Goal: Task Accomplishment & Management: Complete application form

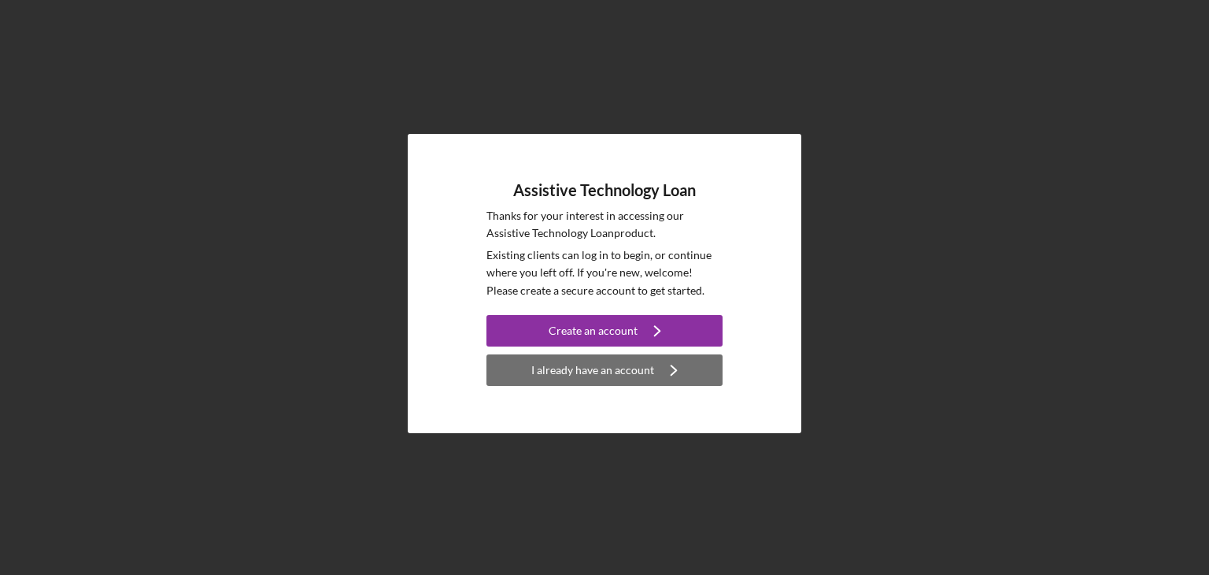
click at [591, 370] on div "I already have an account" at bounding box center [592, 369] width 123 height 31
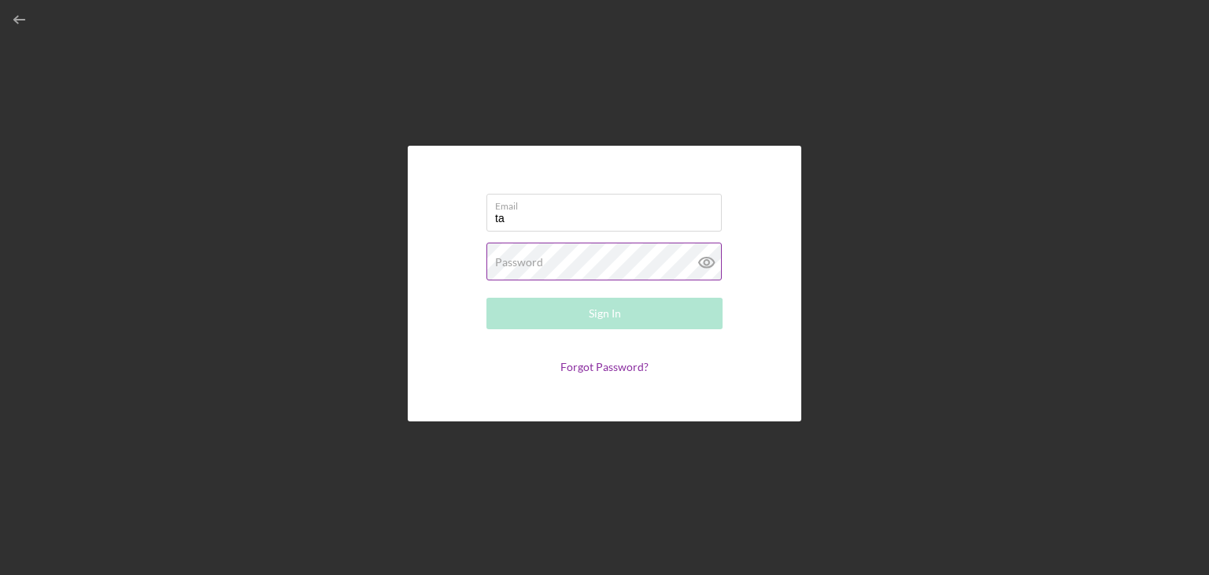
type input "[EMAIL_ADDRESS][DOMAIN_NAME]"
click at [505, 261] on label "Password" at bounding box center [519, 262] width 48 height 13
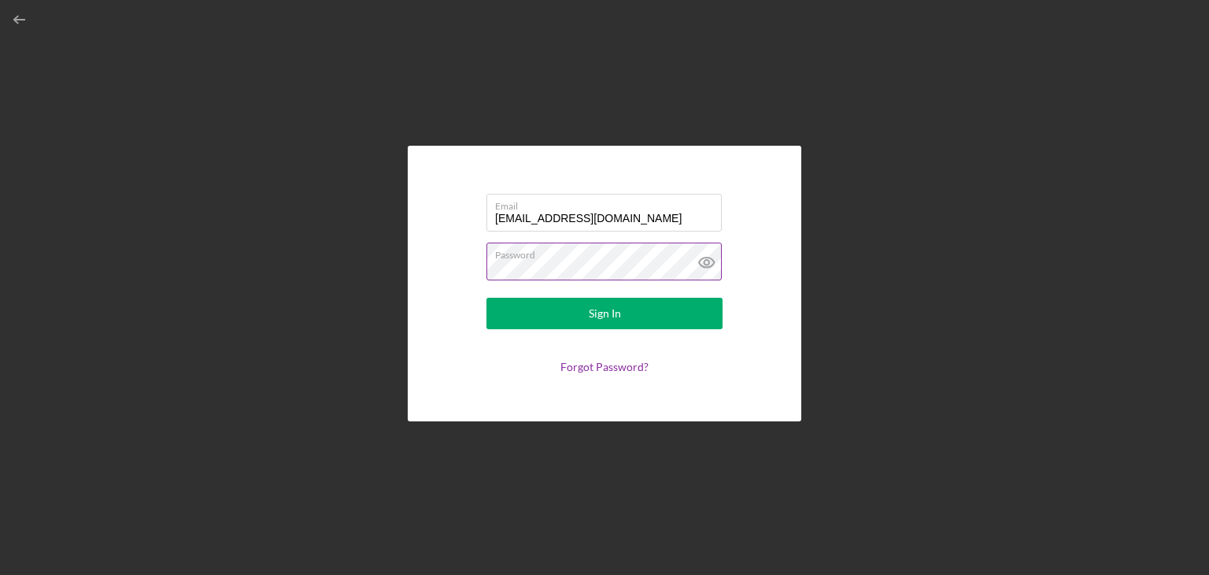
click at [706, 262] on icon at bounding box center [706, 262] width 39 height 39
click at [1104, 364] on div "Email [EMAIL_ADDRESS][DOMAIN_NAME] Password Sign In Forgot Password?" at bounding box center [605, 283] width 1194 height 567
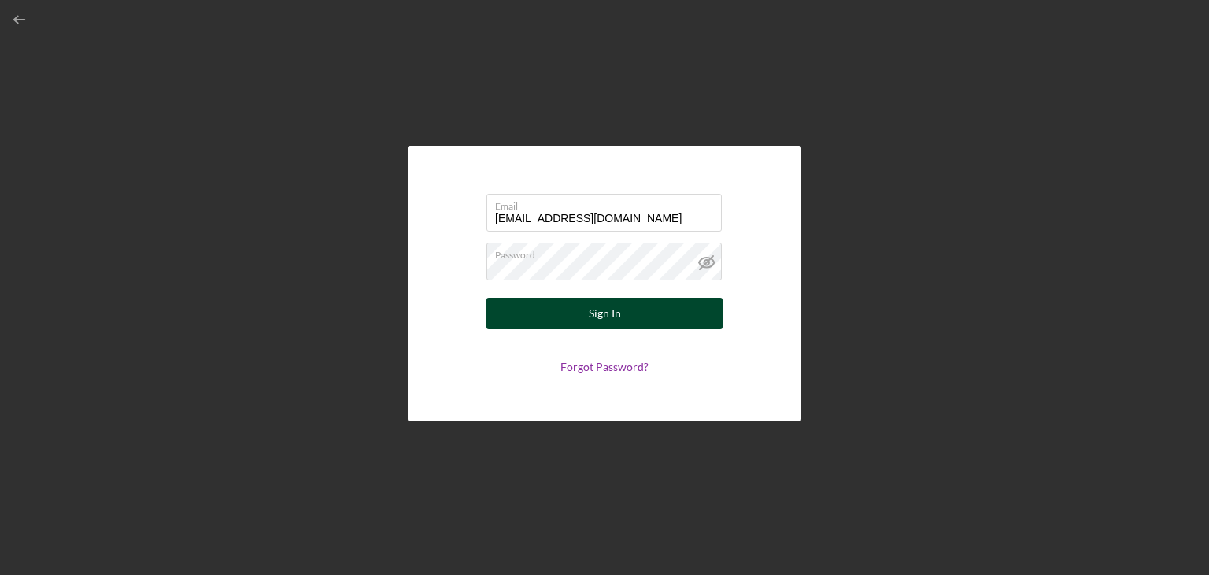
click at [587, 313] on button "Sign In" at bounding box center [605, 313] width 236 height 31
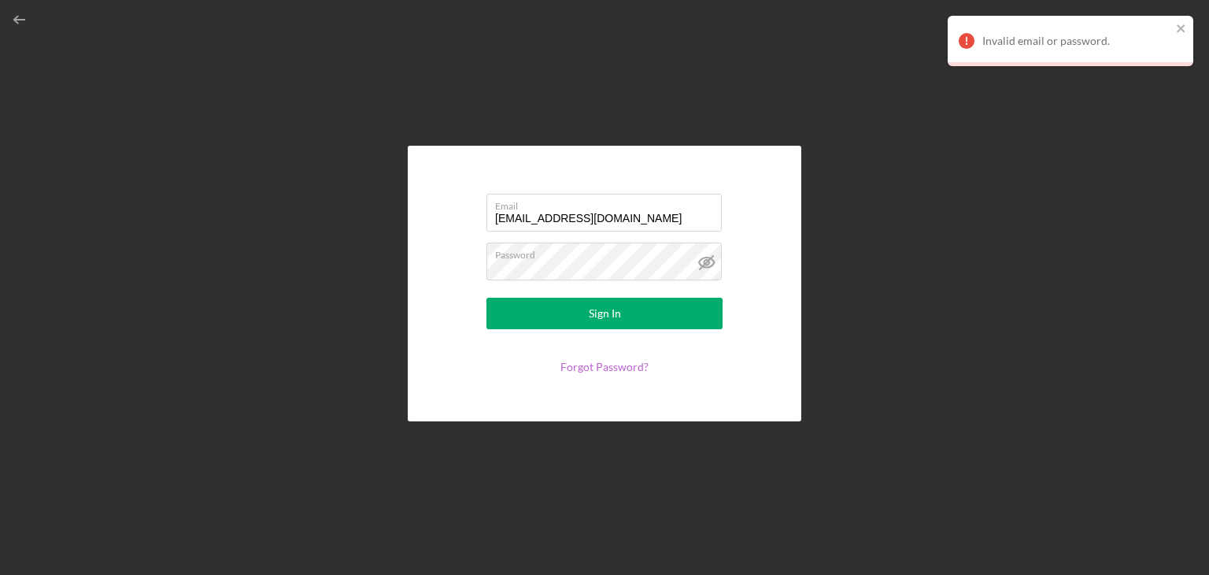
click at [589, 367] on link "Forgot Password?" at bounding box center [605, 366] width 88 height 13
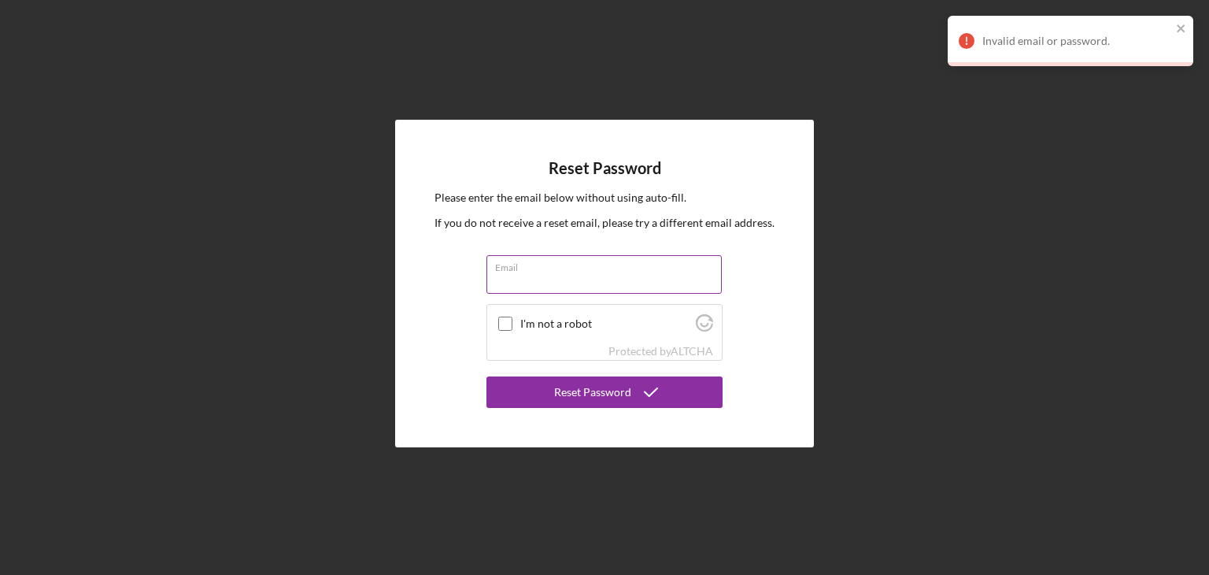
click at [524, 274] on input "Email" at bounding box center [604, 274] width 235 height 38
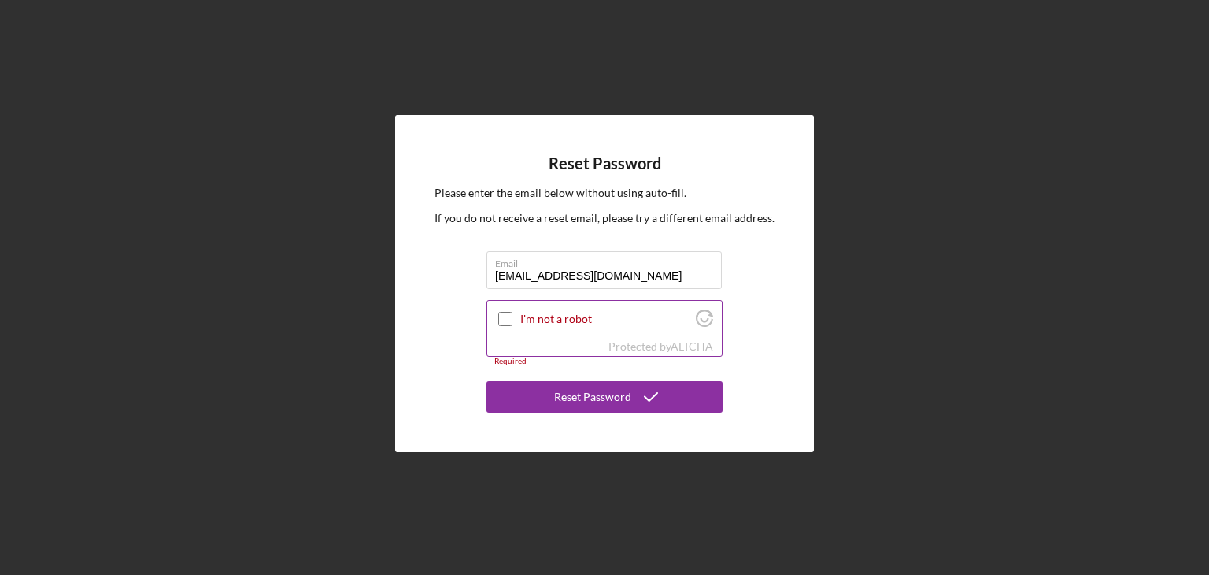
type input "[EMAIL_ADDRESS][DOMAIN_NAME]"
click at [506, 321] on input "I'm not a robot" at bounding box center [505, 319] width 14 height 14
checkbox input "true"
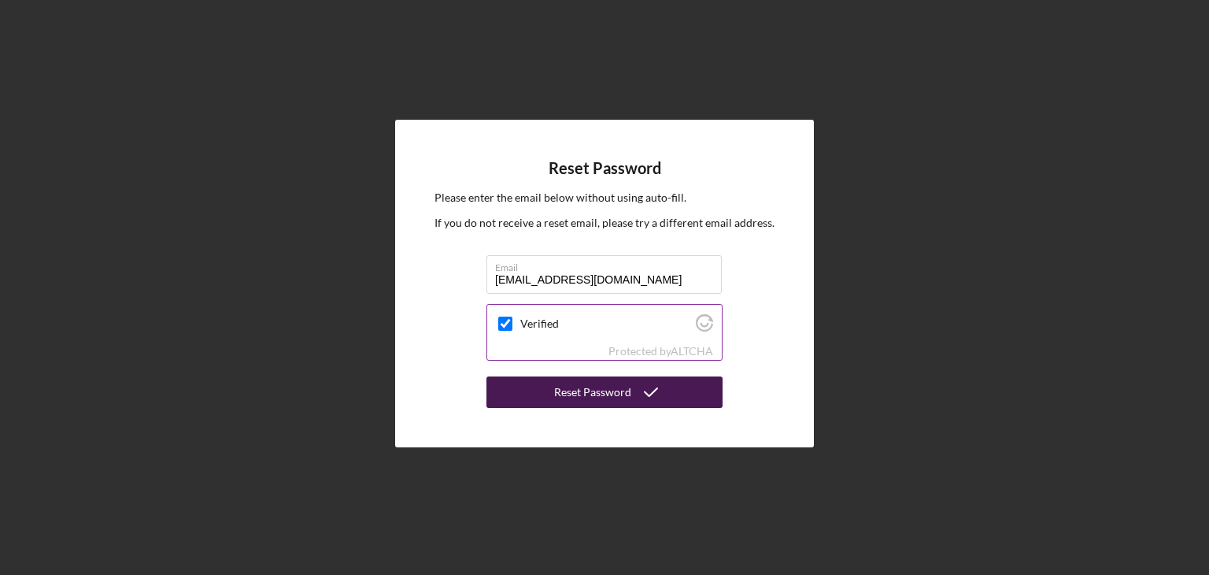
click at [628, 395] on div "Reset Password" at bounding box center [592, 391] width 77 height 31
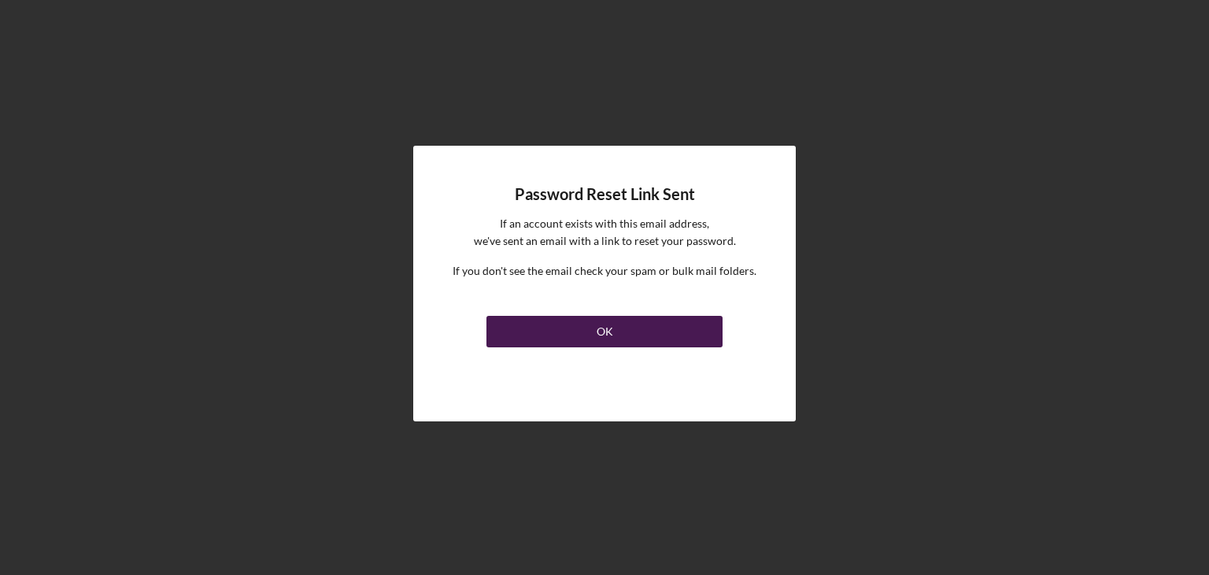
click at [609, 328] on div "OK" at bounding box center [605, 331] width 17 height 31
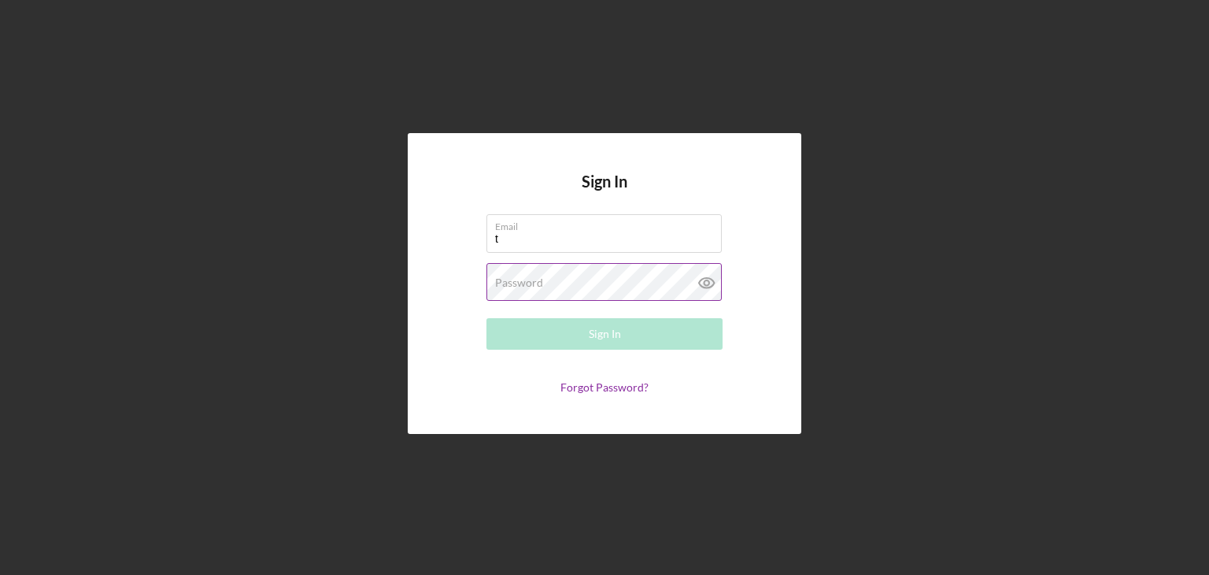
type input "[EMAIL_ADDRESS][DOMAIN_NAME]"
click at [509, 282] on label "Password" at bounding box center [519, 282] width 48 height 13
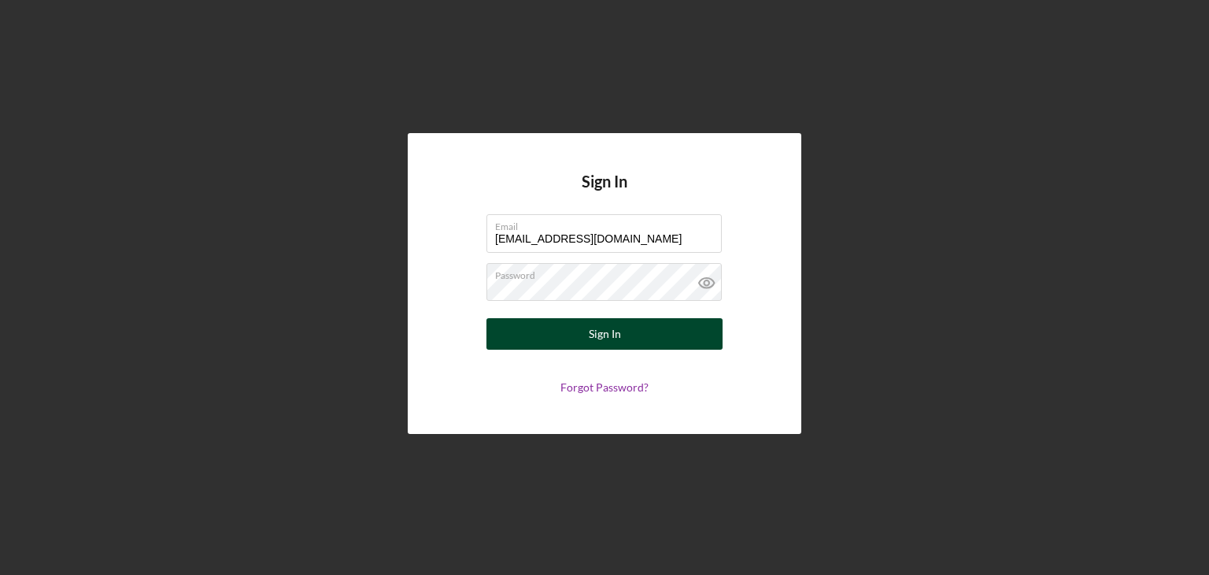
click at [611, 331] on div "Sign In" at bounding box center [605, 333] width 32 height 31
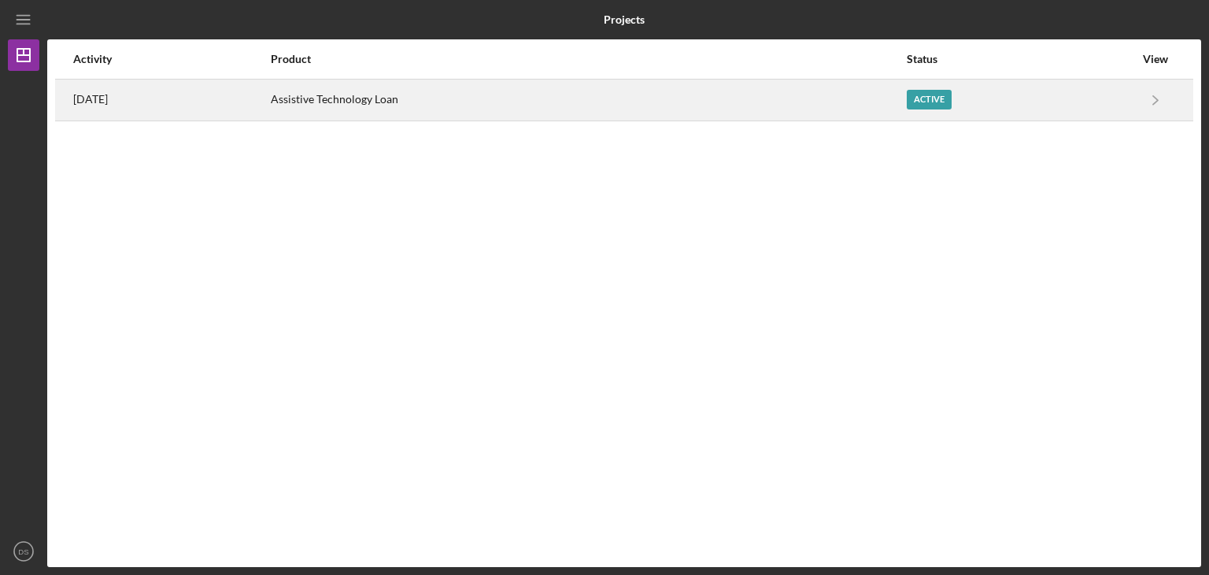
click at [937, 98] on div "Active" at bounding box center [929, 100] width 45 height 20
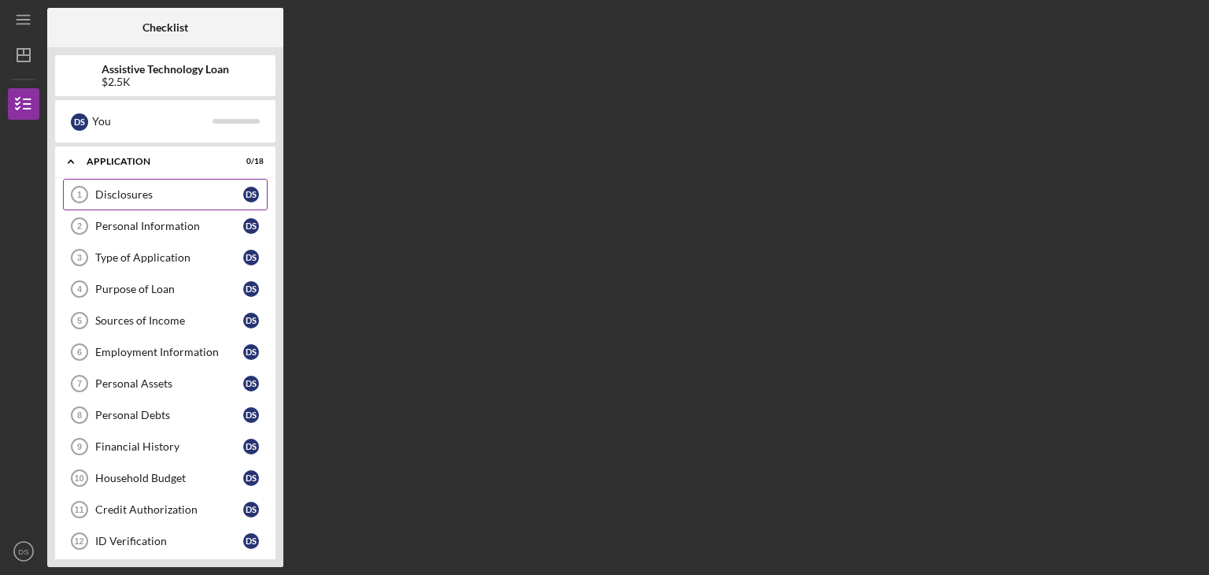
click at [102, 194] on div "Disclosures" at bounding box center [169, 194] width 148 height 13
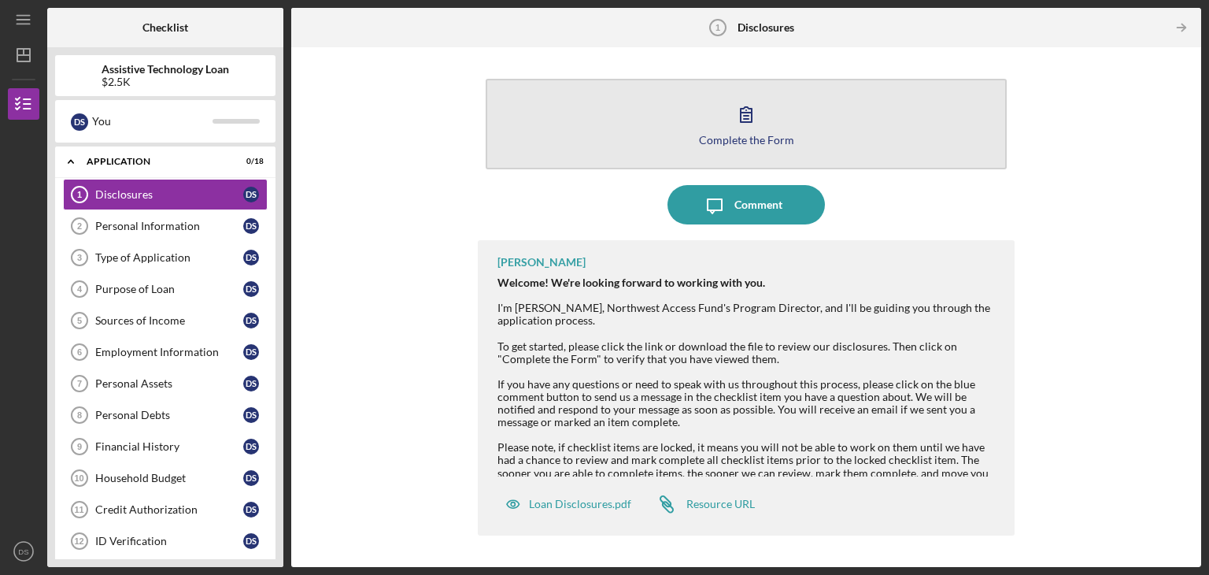
click at [755, 117] on icon "button" at bounding box center [746, 113] width 39 height 39
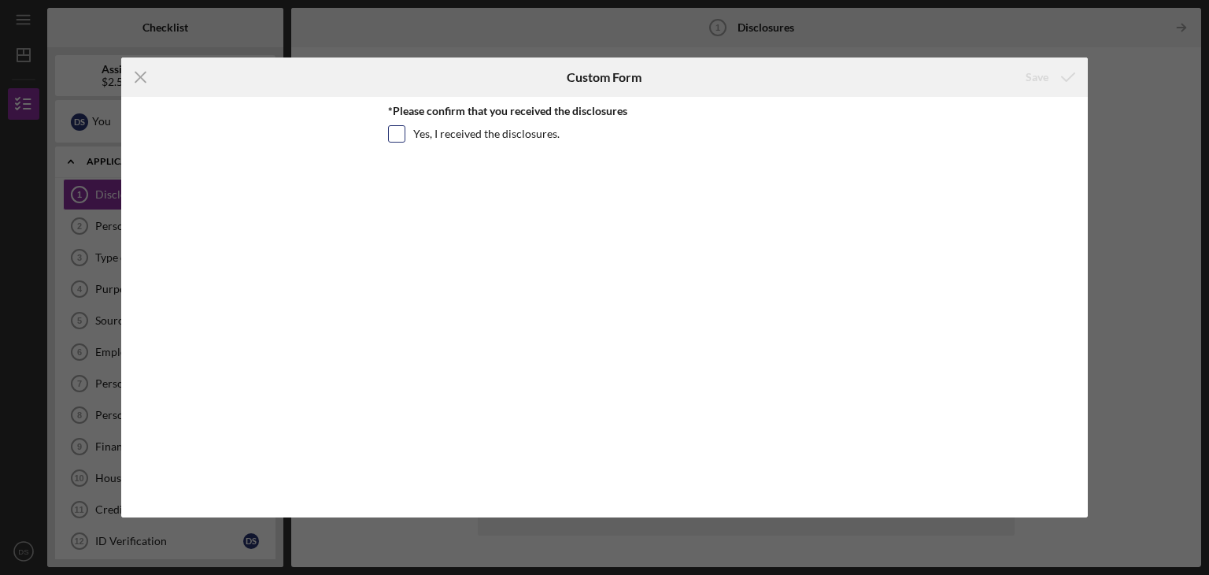
click at [397, 136] on input "Yes, I received the disclosures." at bounding box center [397, 134] width 16 height 16
checkbox input "true"
click at [1040, 76] on div "Save" at bounding box center [1037, 76] width 23 height 31
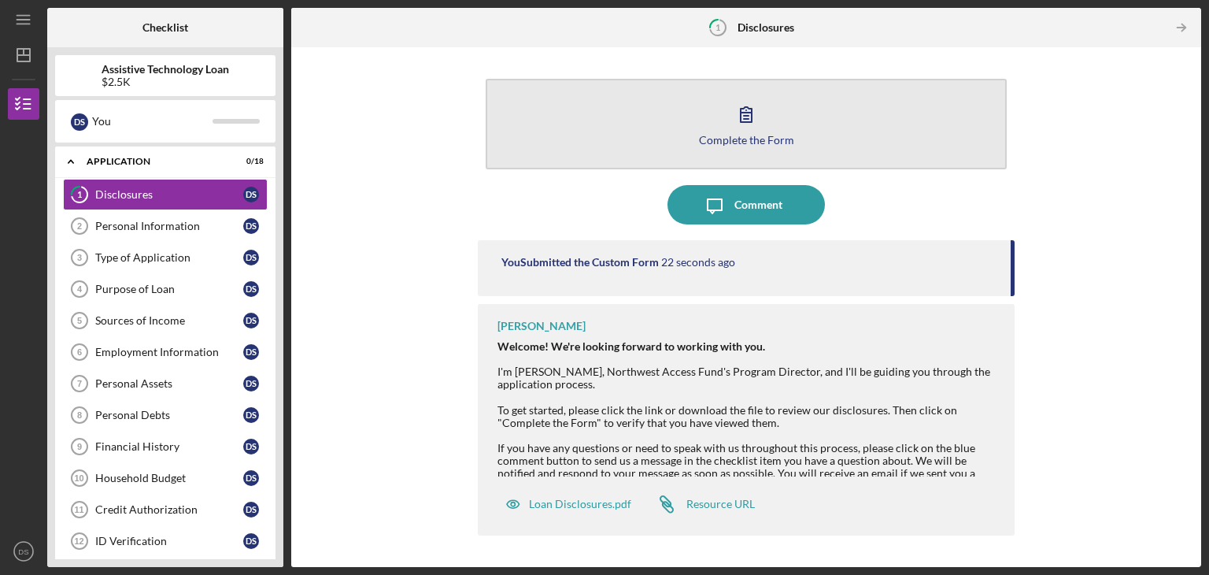
click at [739, 144] on div "Complete the Form" at bounding box center [746, 140] width 95 height 12
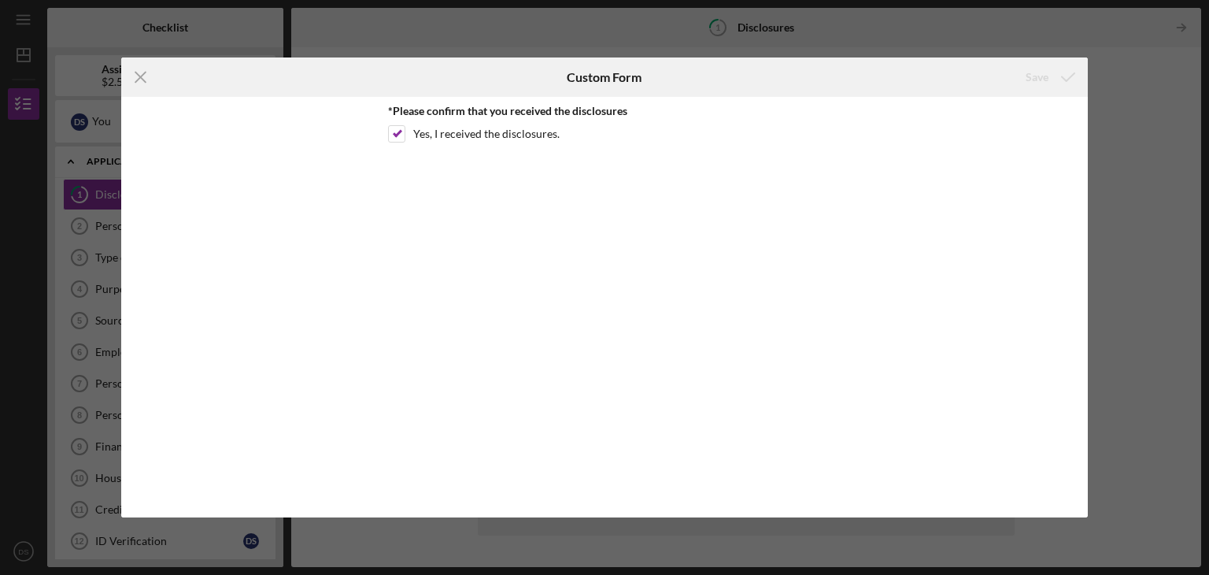
click at [1099, 161] on div "Icon/Menu Close Custom Form Save *Please confirm that you received the disclosu…" at bounding box center [604, 287] width 1209 height 575
click at [1157, 98] on div "Icon/Menu Close Custom Form Save *Please confirm that you received the disclosu…" at bounding box center [604, 287] width 1209 height 575
click at [143, 76] on icon "Icon/Menu Close" at bounding box center [140, 76] width 39 height 39
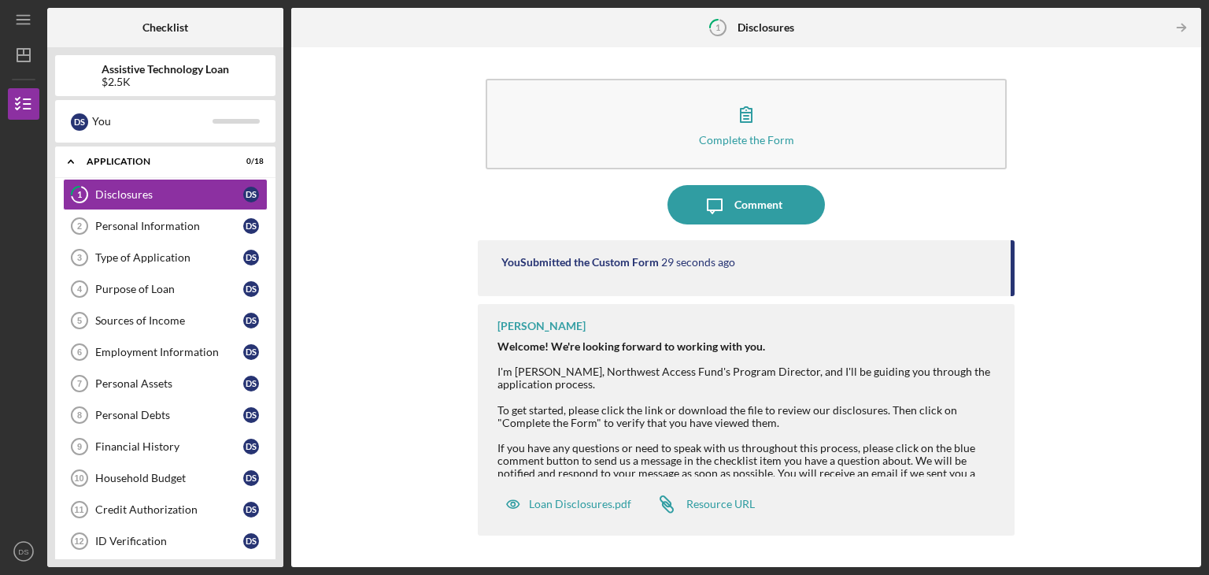
click at [1109, 270] on div "Complete the Form Form Icon/Message Comment You Submitted the Custom Form 29 se…" at bounding box center [746, 307] width 894 height 504
click at [1184, 25] on polyline "button" at bounding box center [1184, 27] width 4 height 7
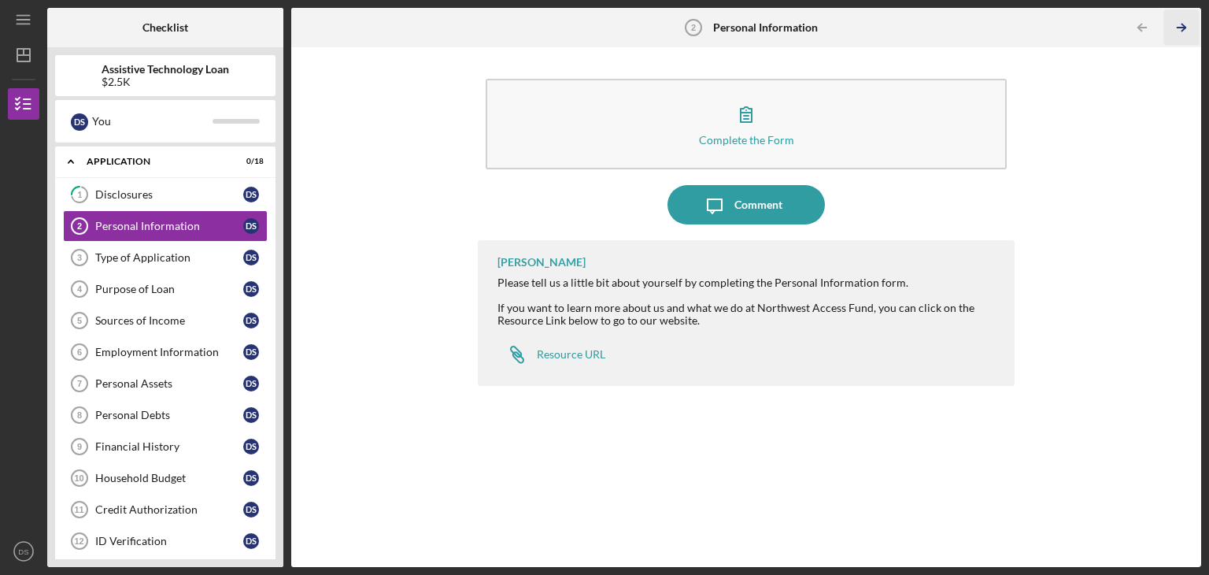
click at [1175, 29] on icon "Icon/Table Pagination Arrow" at bounding box center [1181, 27] width 35 height 35
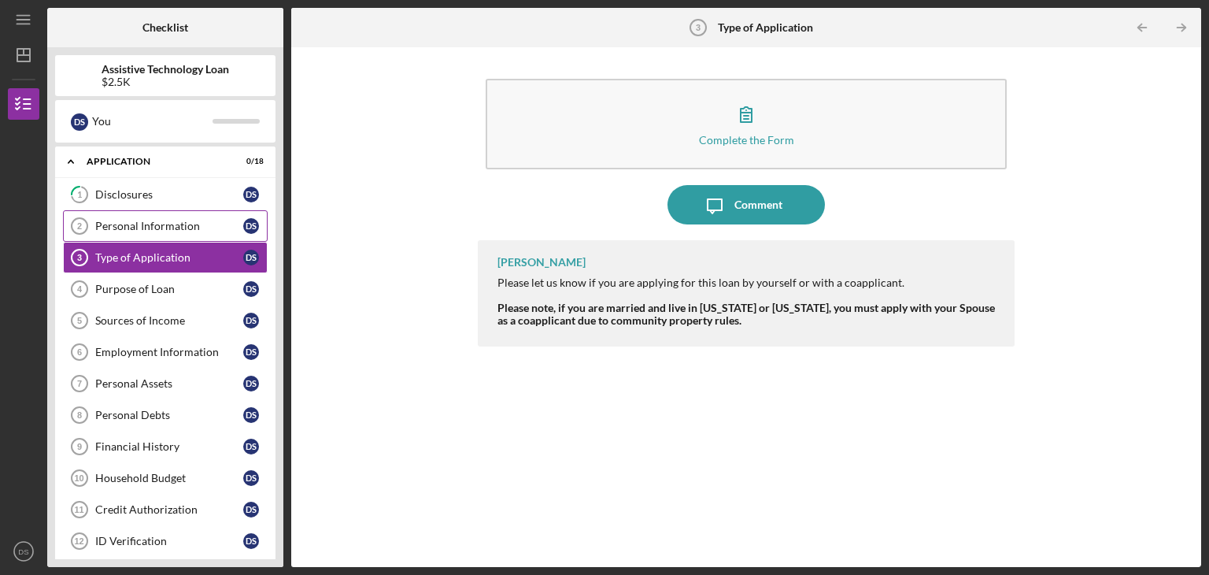
click at [175, 225] on div "Personal Information" at bounding box center [169, 226] width 148 height 13
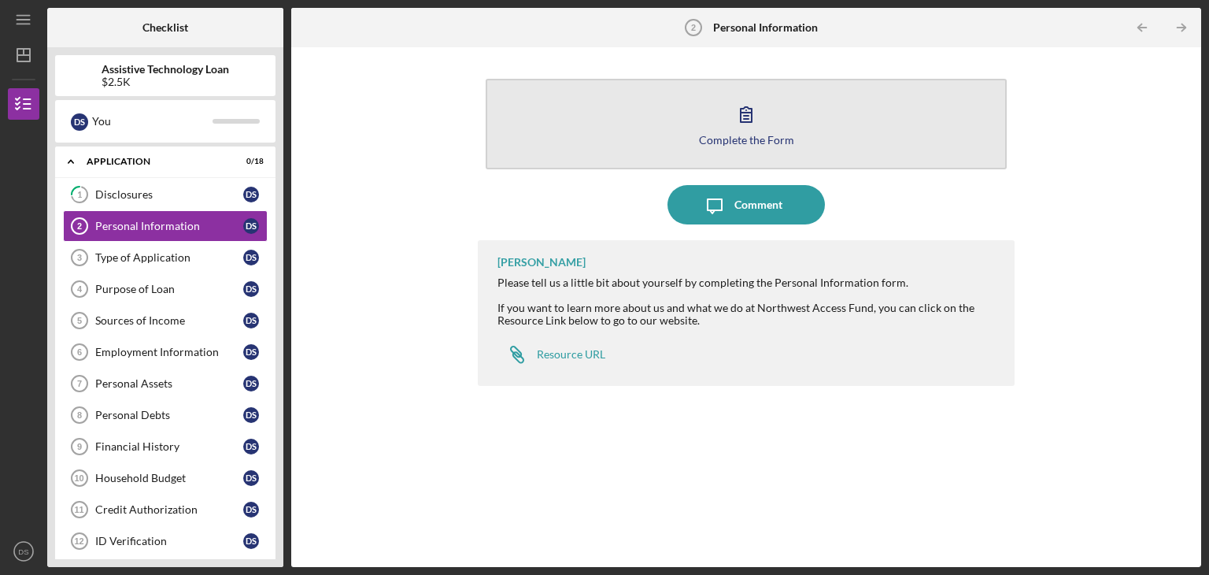
click at [746, 128] on icon "button" at bounding box center [746, 113] width 39 height 39
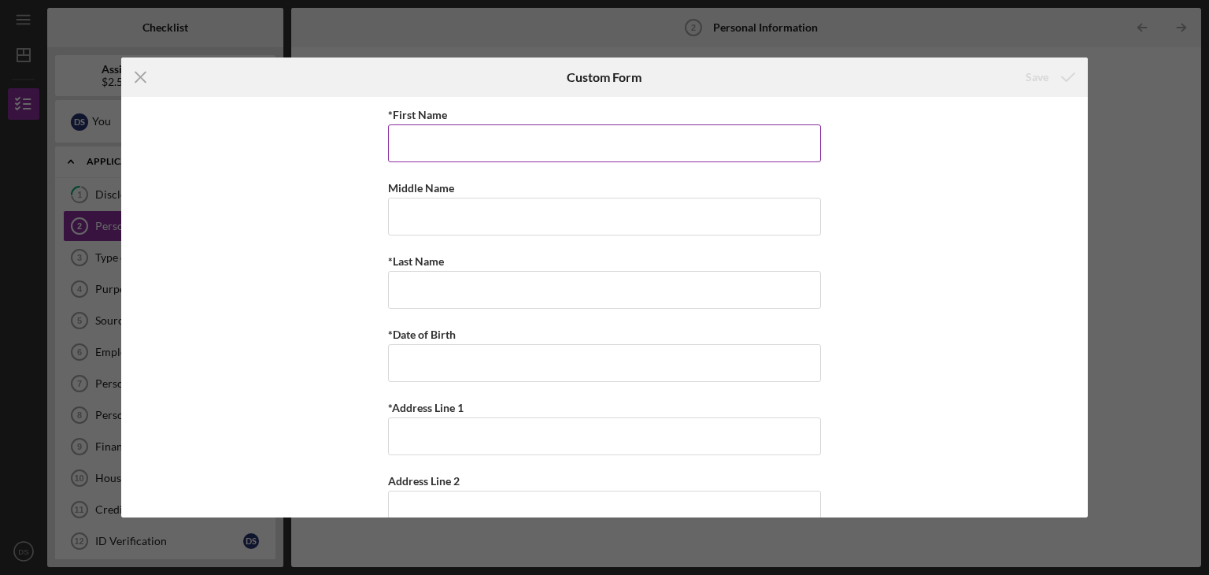
click at [425, 143] on input "*First Name" at bounding box center [604, 143] width 433 height 38
type input "[PERSON_NAME]"
click at [413, 209] on input "Middle Name" at bounding box center [604, 217] width 433 height 38
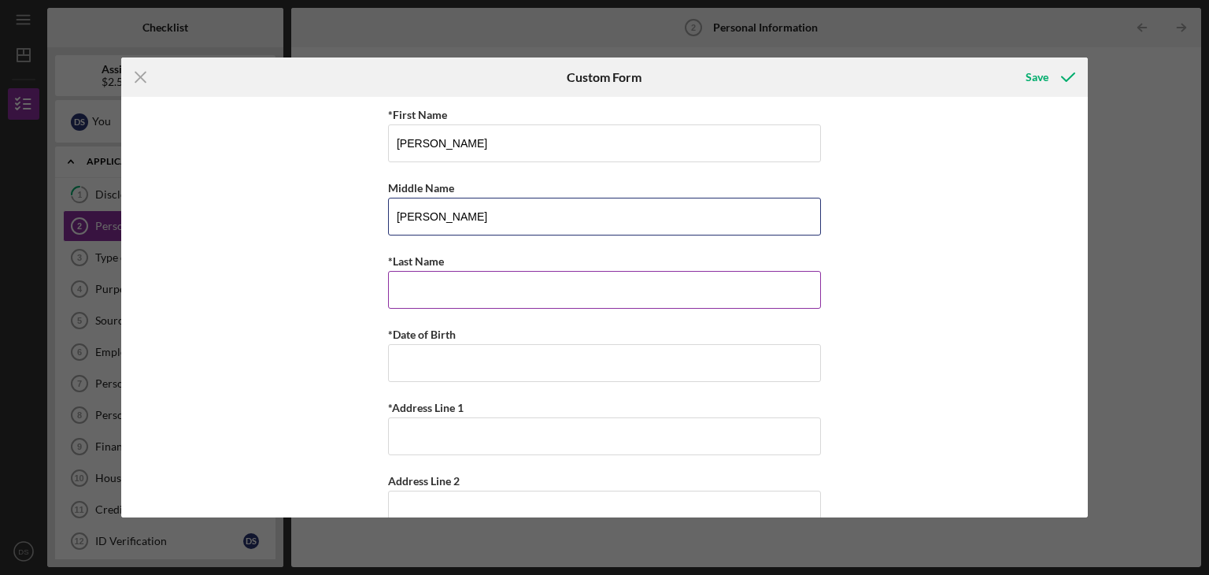
type input "[PERSON_NAME]"
click at [417, 288] on input "*Last Name" at bounding box center [604, 290] width 433 height 38
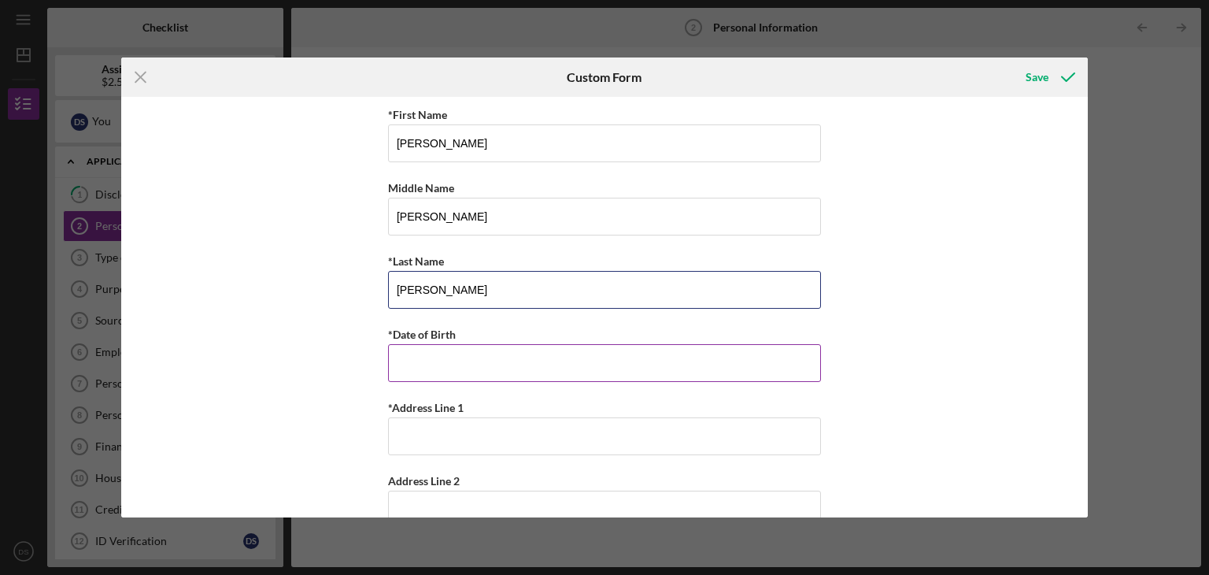
type input "[PERSON_NAME]"
click at [430, 365] on input "*Date of Birth" at bounding box center [604, 363] width 433 height 38
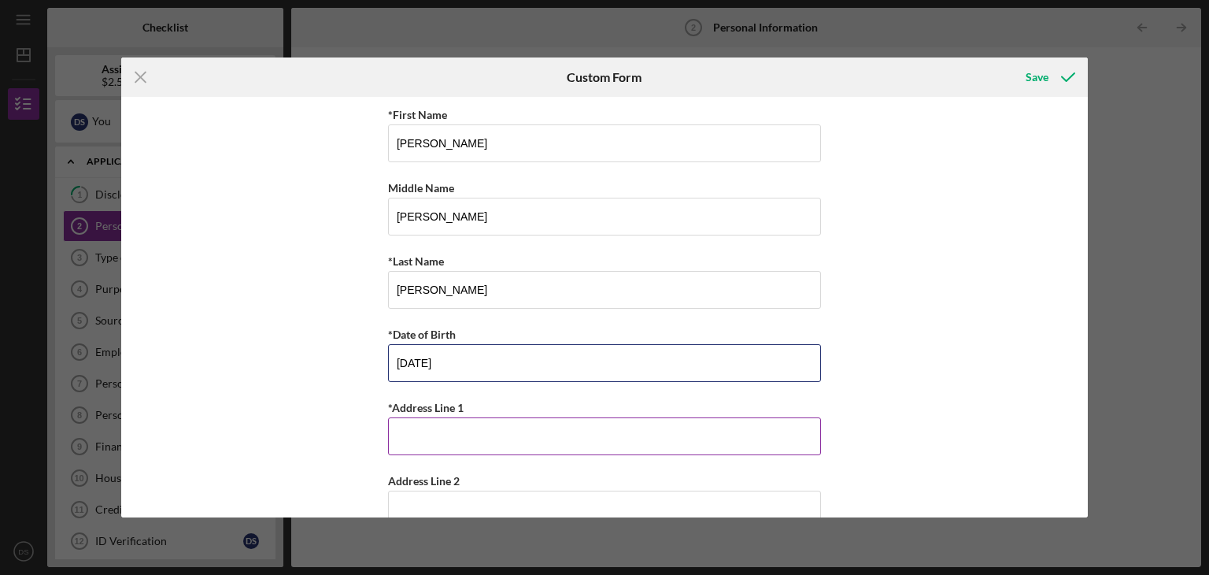
type input "[DATE]"
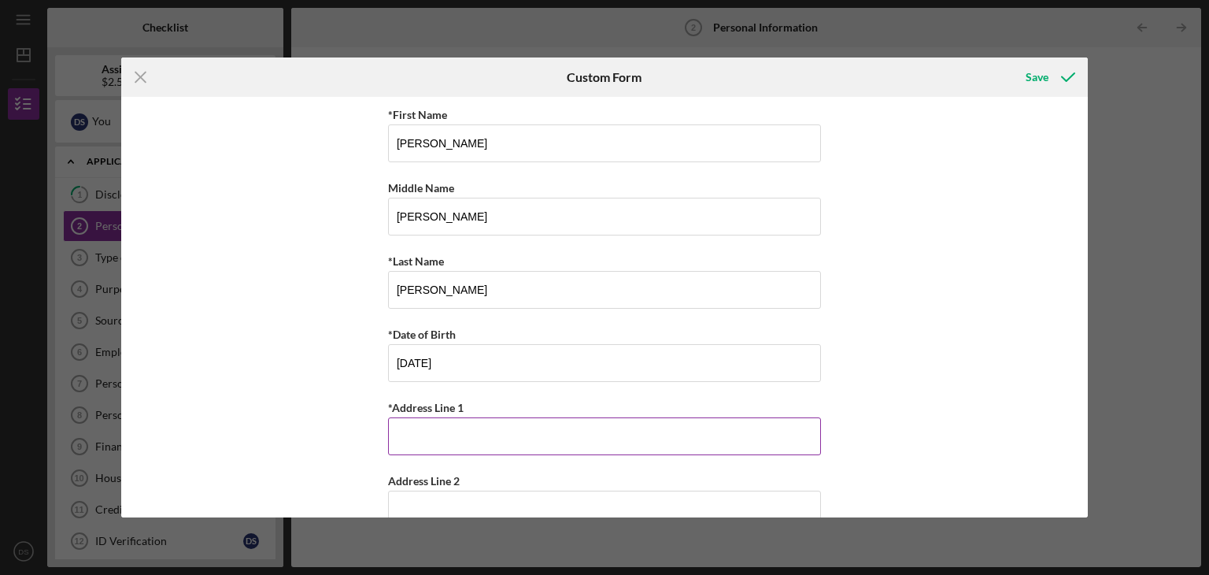
click at [417, 431] on input "*Address Line 1" at bounding box center [604, 436] width 433 height 38
type input "[STREET_ADDRESS]"
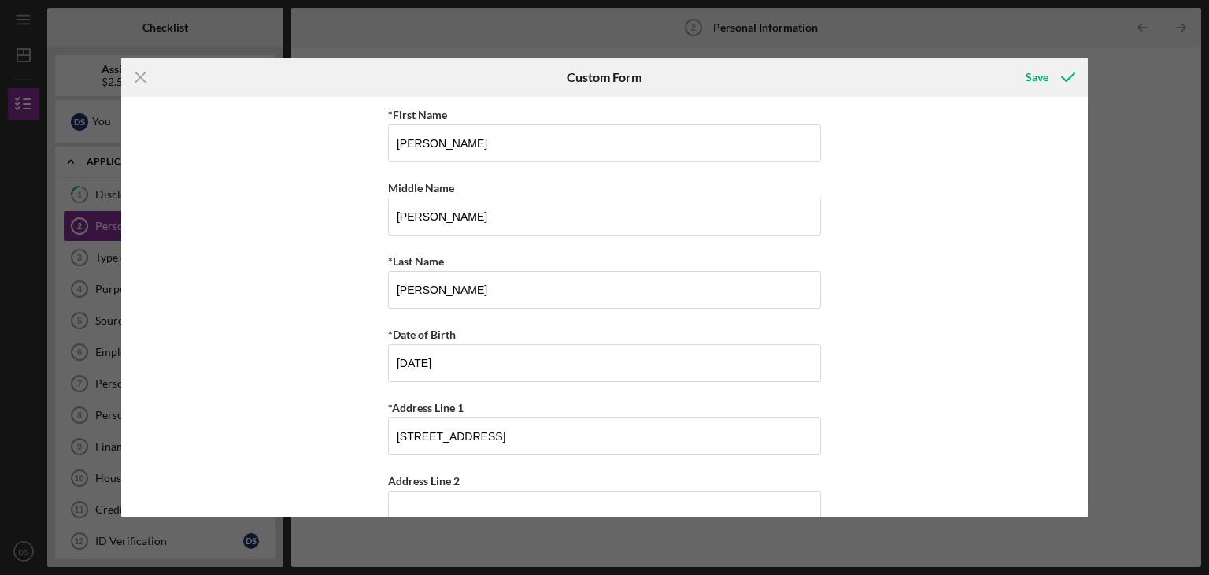
type input "[PERSON_NAME]"
type input "98626"
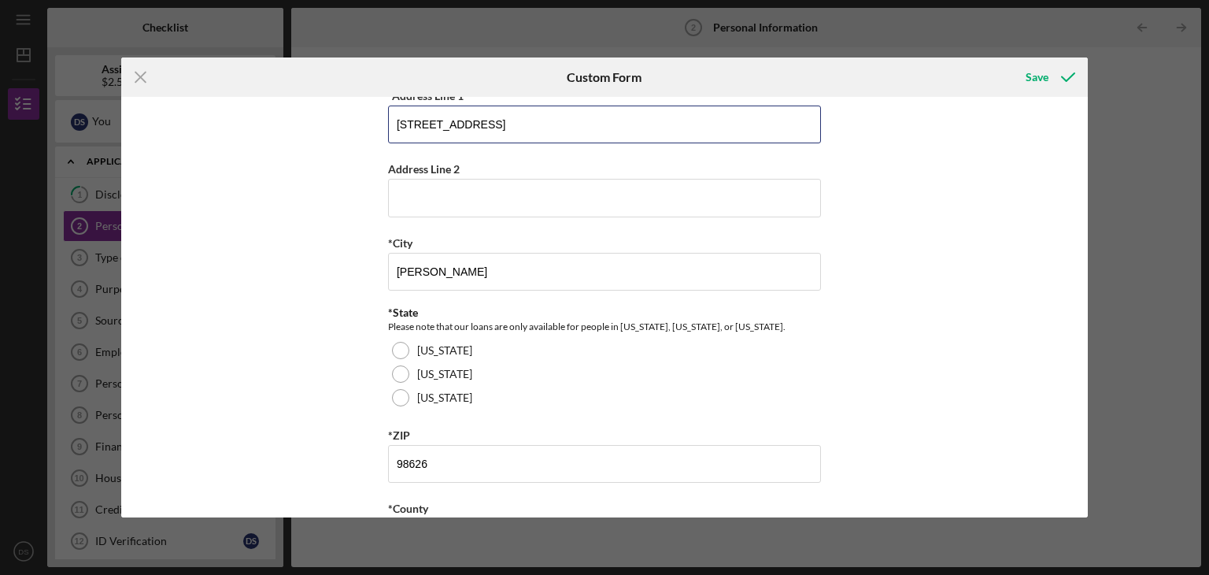
scroll to position [315, 0]
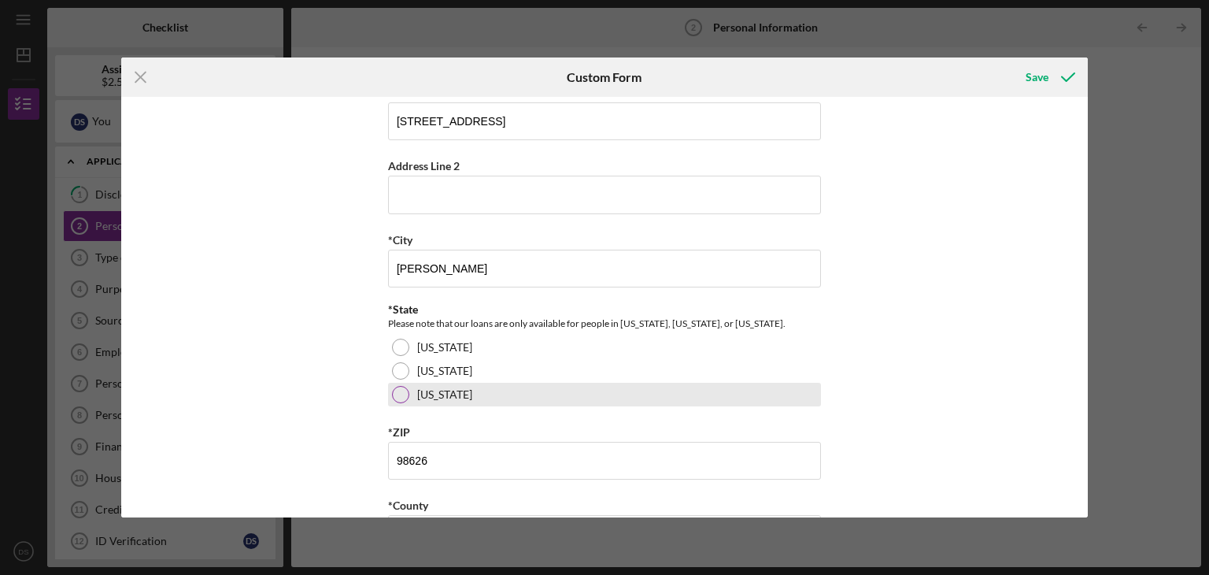
click at [398, 398] on div at bounding box center [400, 394] width 17 height 17
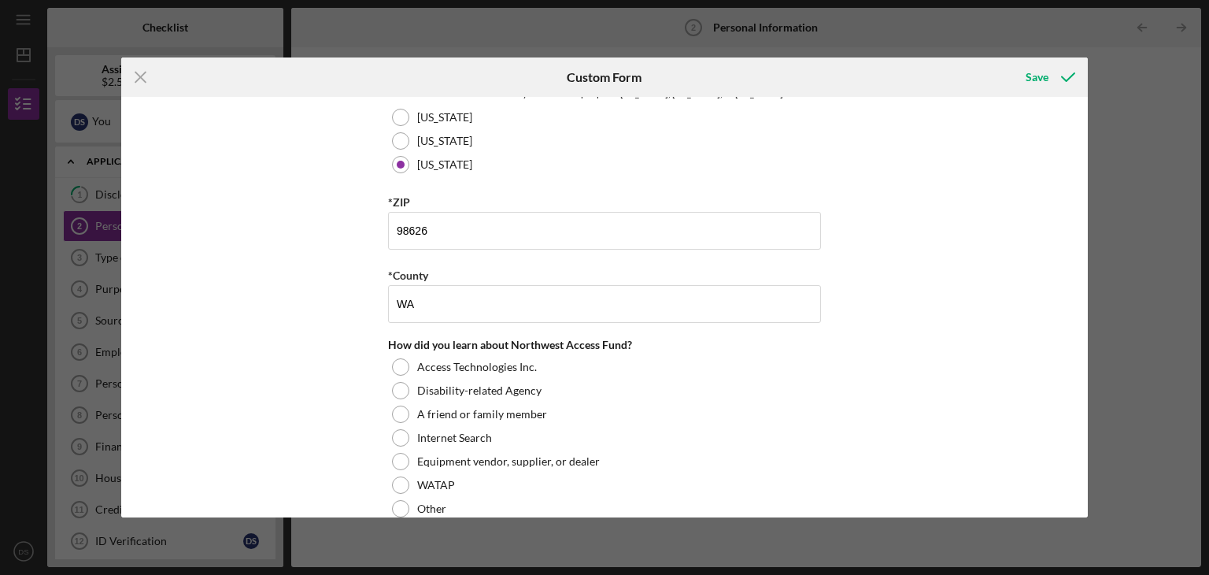
scroll to position [551, 0]
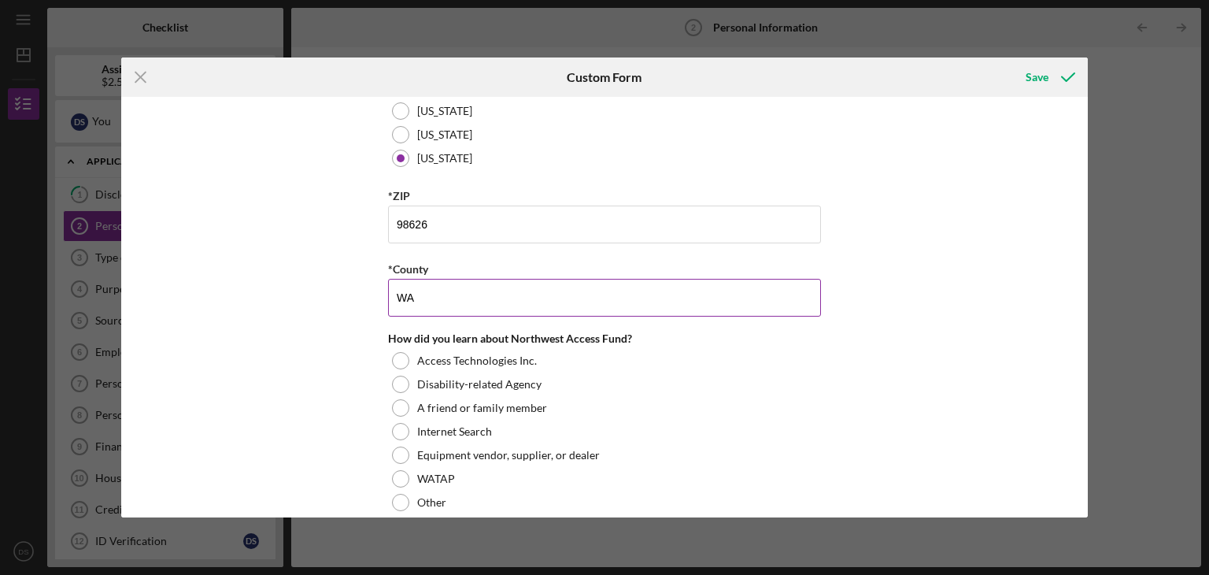
click at [419, 298] on input "WA" at bounding box center [604, 298] width 433 height 38
type input "W"
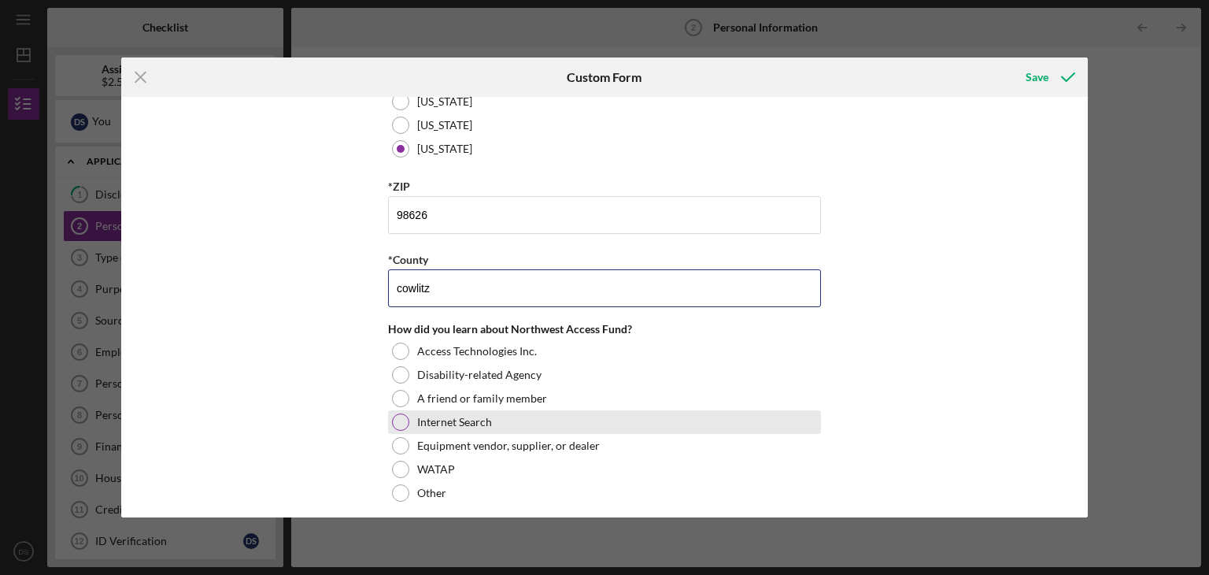
scroll to position [568, 0]
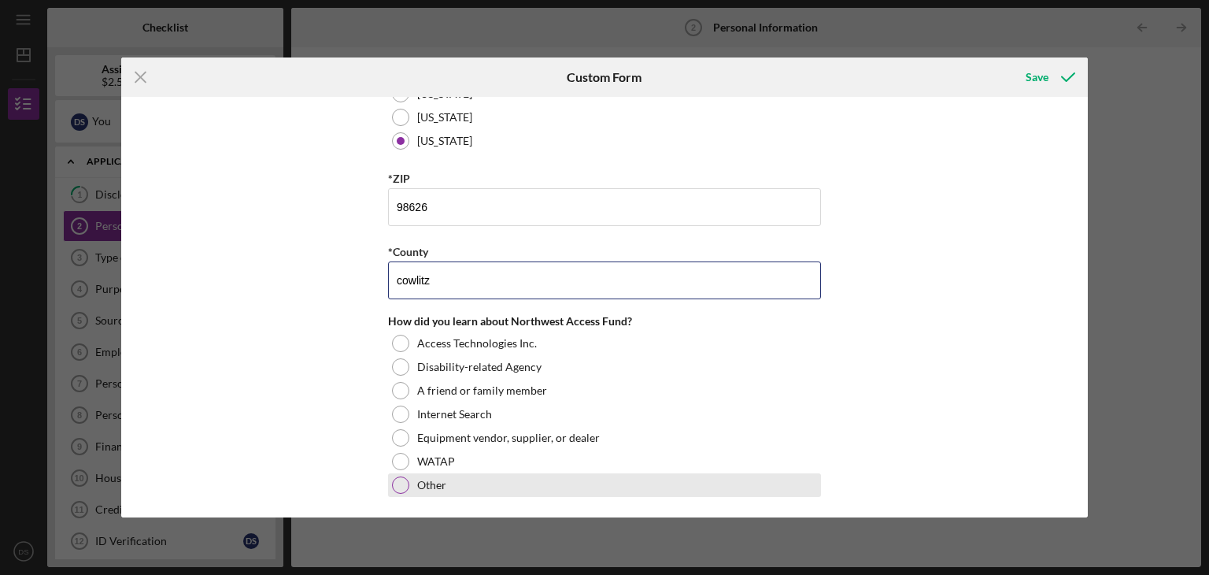
type input "cowlitz"
click at [403, 480] on div at bounding box center [400, 484] width 17 height 17
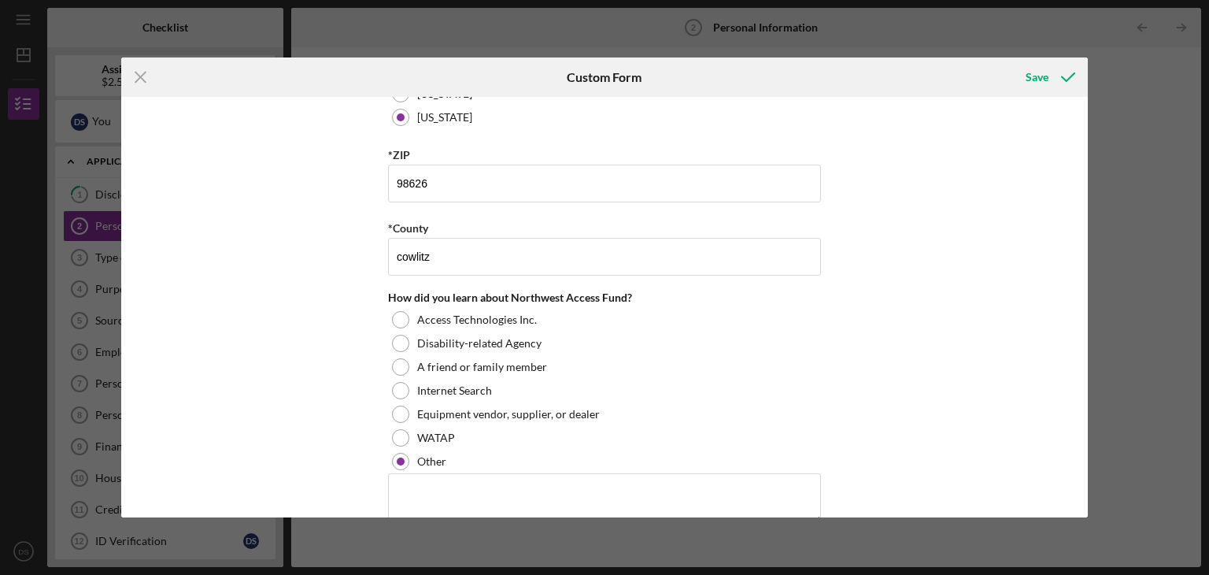
scroll to position [621, 0]
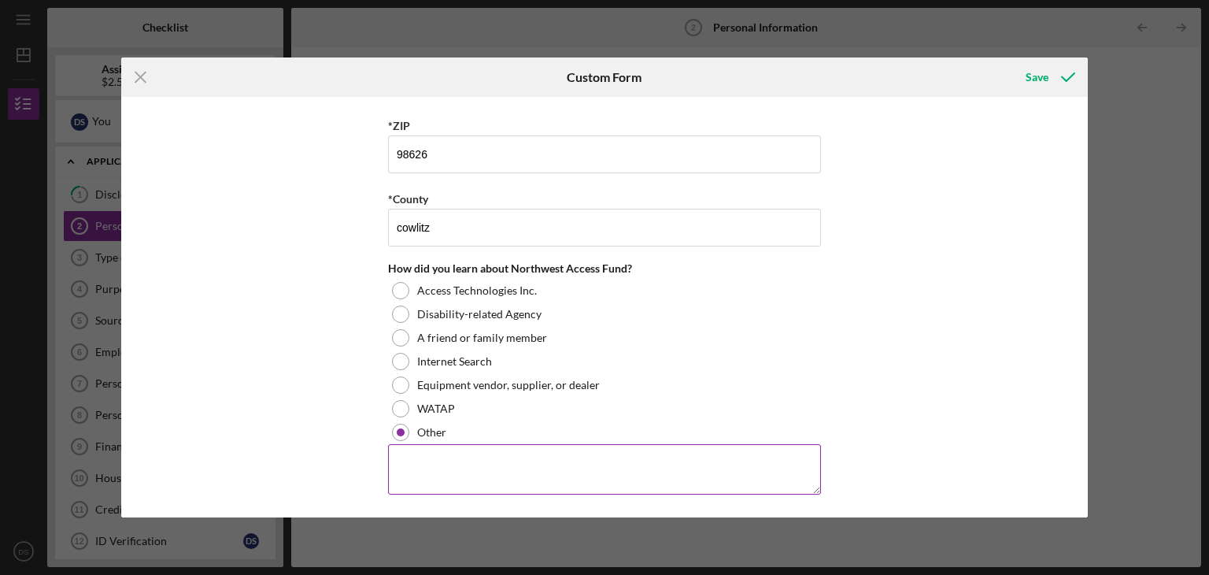
click at [402, 451] on textarea at bounding box center [604, 469] width 433 height 50
type textarea "[PERSON_NAME] denture"
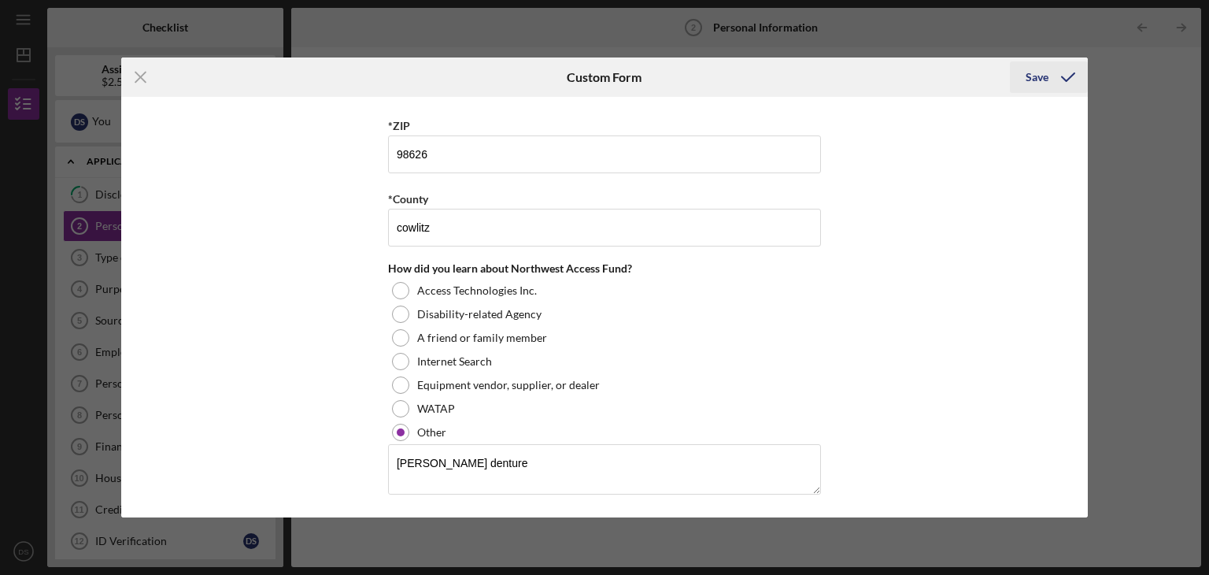
click at [1036, 80] on div "Save" at bounding box center [1037, 76] width 23 height 31
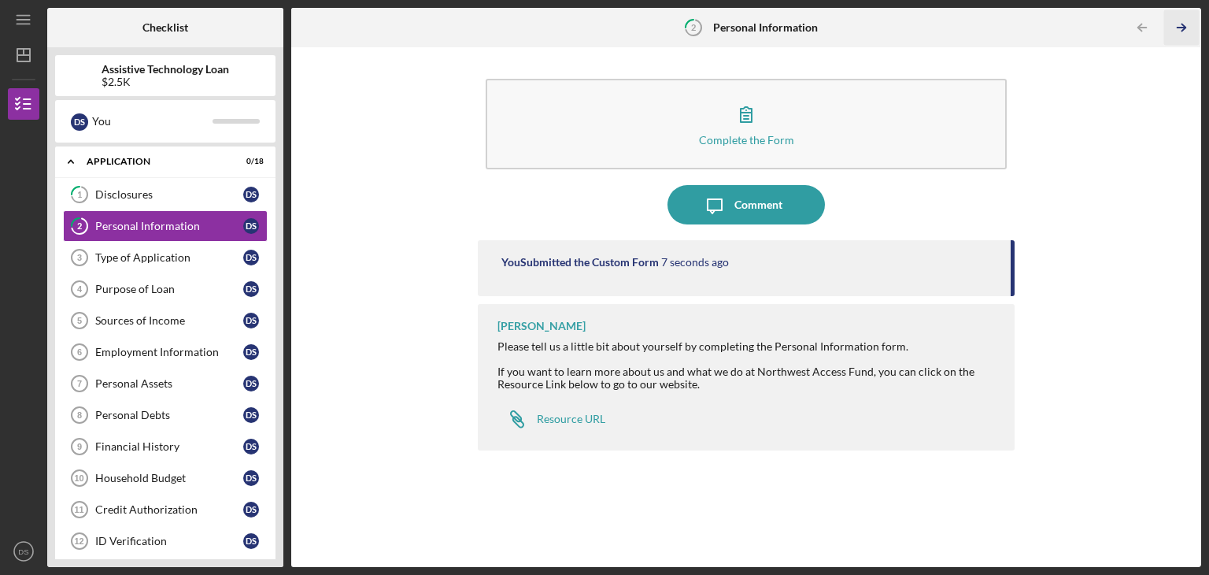
click at [1186, 32] on icon "Icon/Table Pagination Arrow" at bounding box center [1181, 27] width 35 height 35
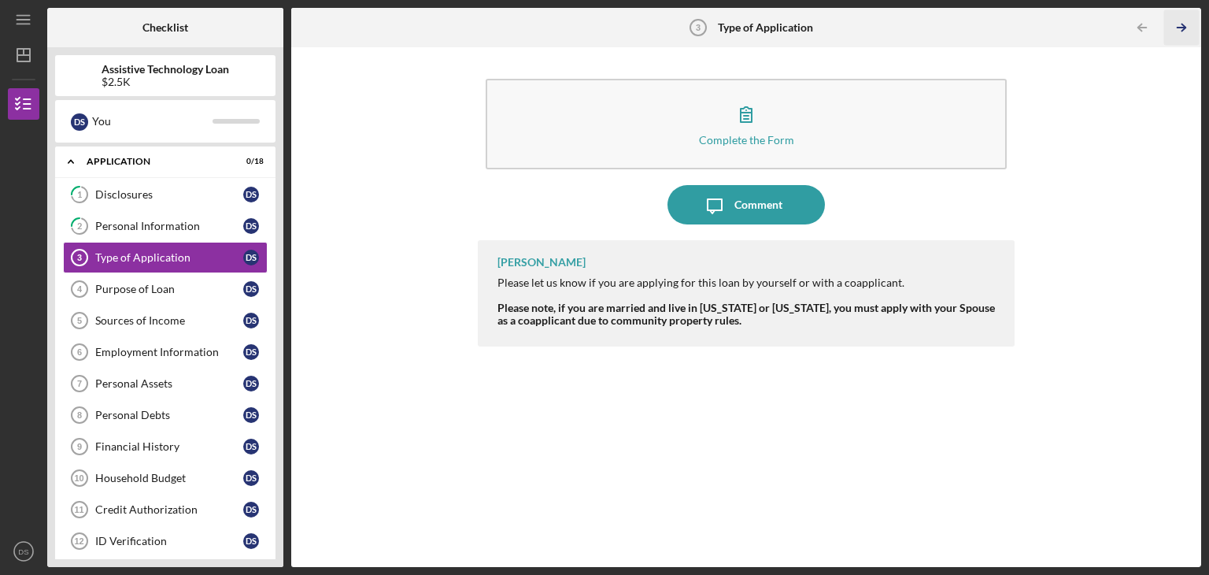
click at [1185, 32] on icon "Icon/Table Pagination Arrow" at bounding box center [1181, 27] width 35 height 35
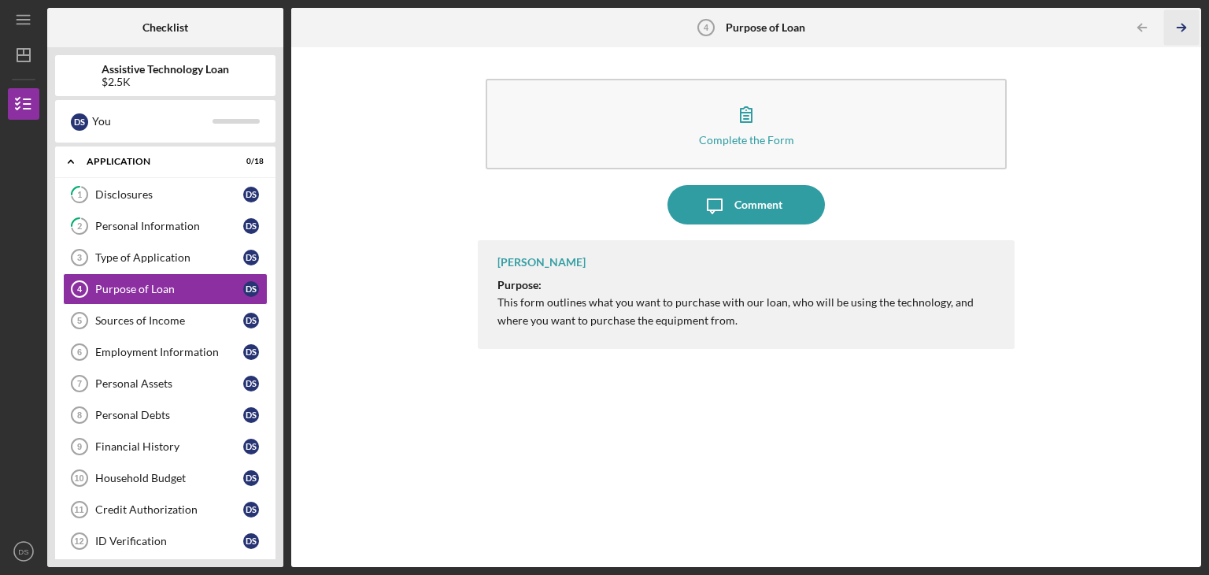
click at [1185, 32] on icon "Icon/Table Pagination Arrow" at bounding box center [1181, 27] width 35 height 35
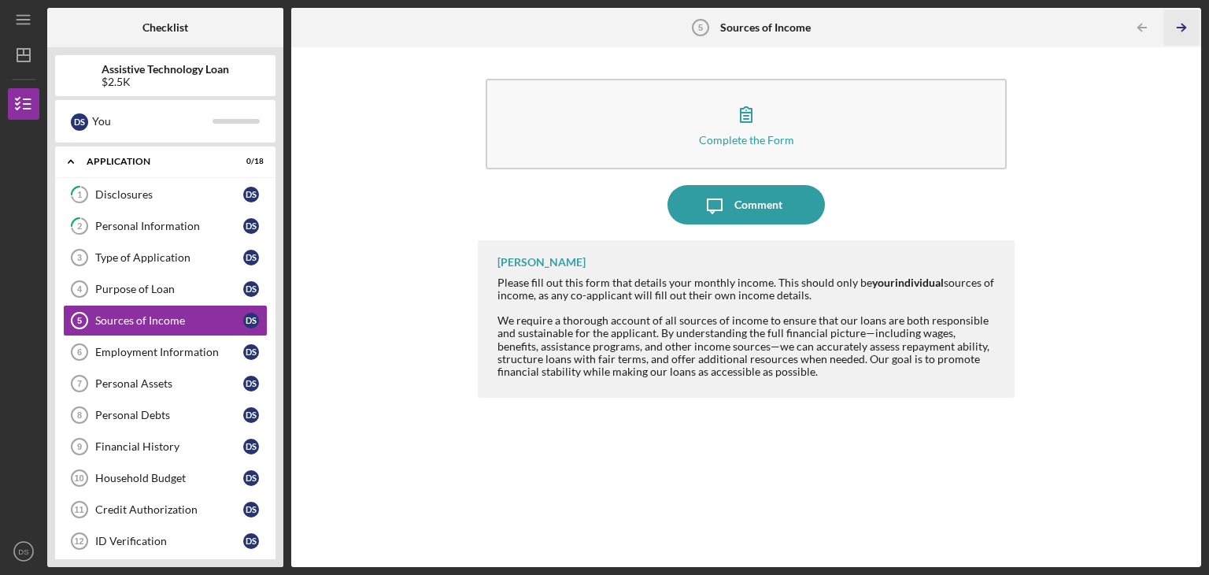
click at [1183, 30] on polyline "button" at bounding box center [1184, 27] width 4 height 7
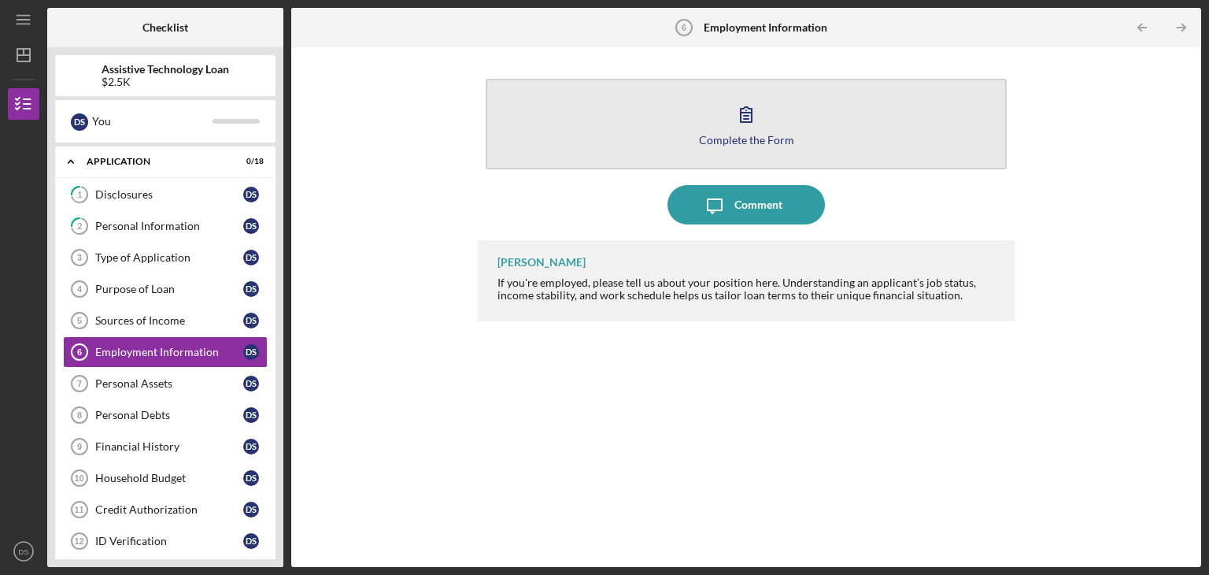
click at [737, 123] on icon "button" at bounding box center [746, 113] width 39 height 39
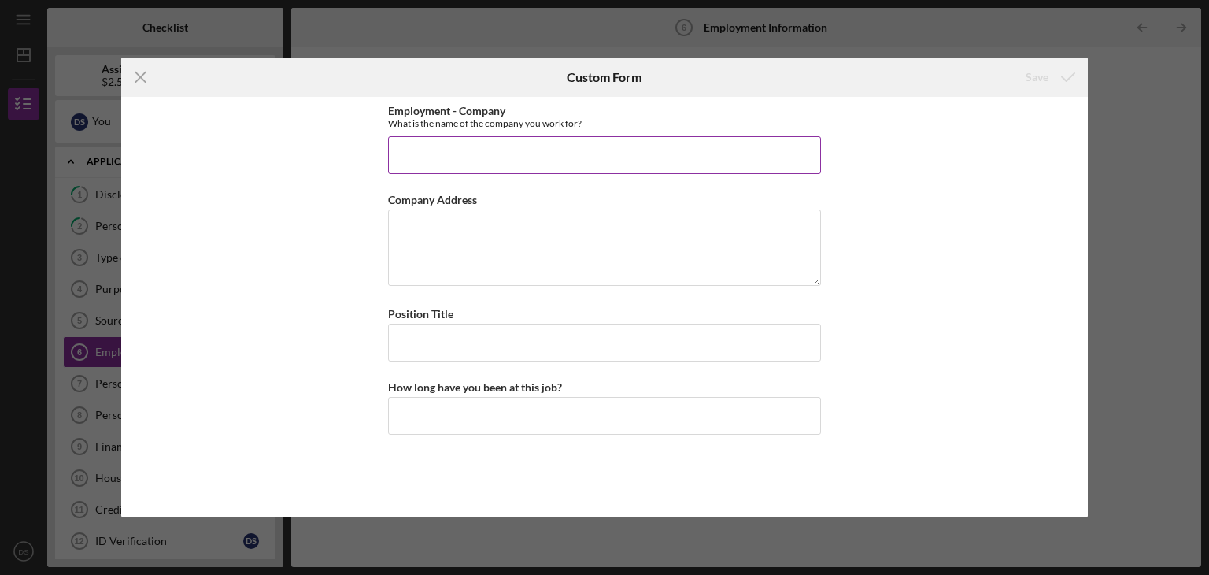
click at [427, 160] on input "Employment - Company" at bounding box center [604, 155] width 433 height 38
type input "Columbia Eats Resturant"
click at [403, 224] on textarea "Company Address" at bounding box center [604, 247] width 433 height 76
click at [402, 341] on input "Position Title" at bounding box center [604, 343] width 433 height 38
type input "chef"
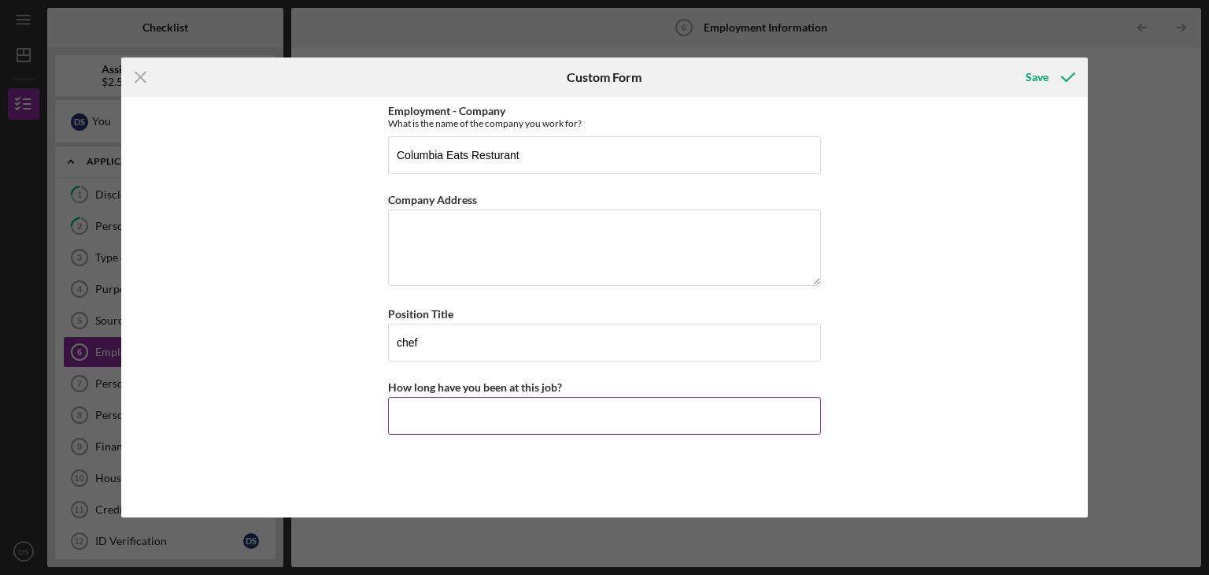
click at [435, 420] on input "How long have you been at this job?" at bounding box center [604, 416] width 433 height 38
type input "1.5 yrs"
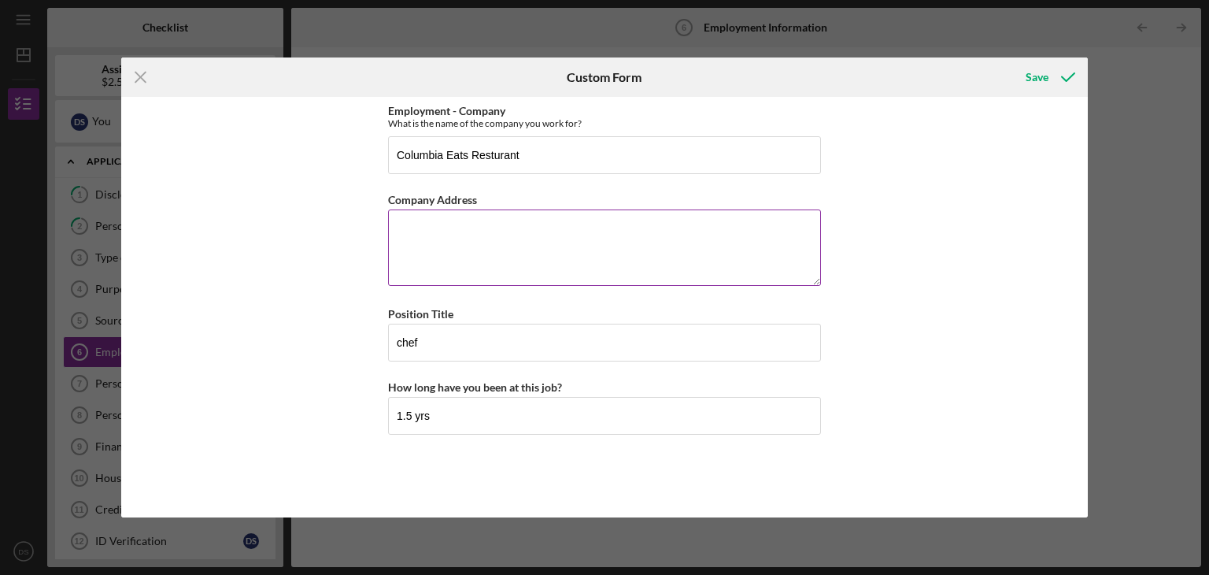
click at [406, 221] on textarea "Company Address" at bounding box center [604, 247] width 433 height 76
type textarea "[STREET_ADDRESS]"
click at [1042, 73] on div "Save" at bounding box center [1037, 76] width 23 height 31
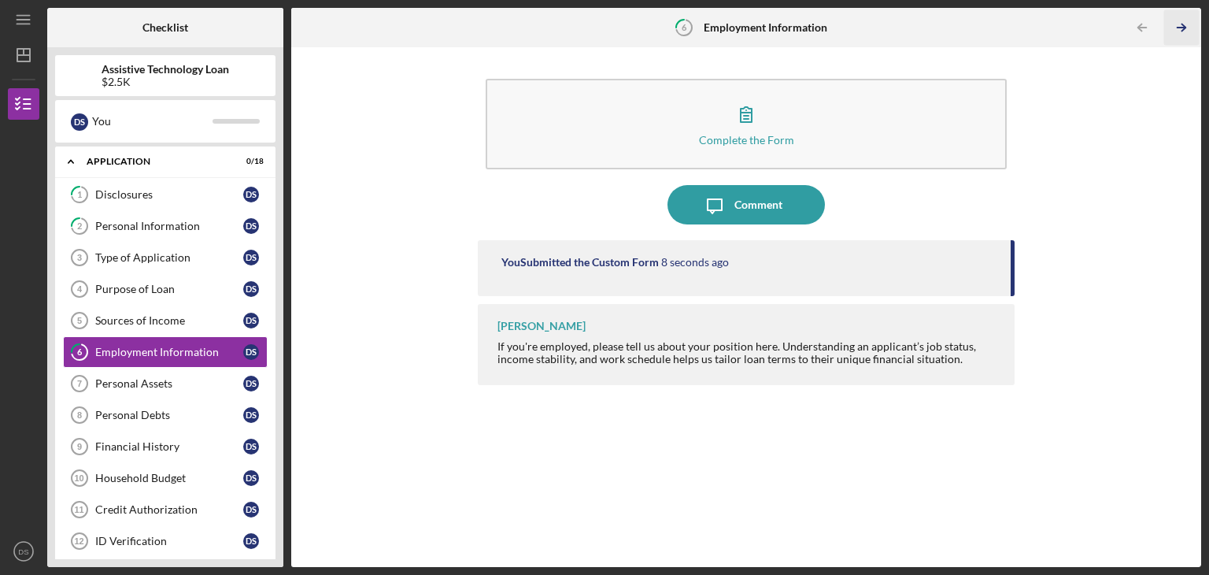
click at [1183, 22] on icon "Icon/Table Pagination Arrow" at bounding box center [1181, 27] width 35 height 35
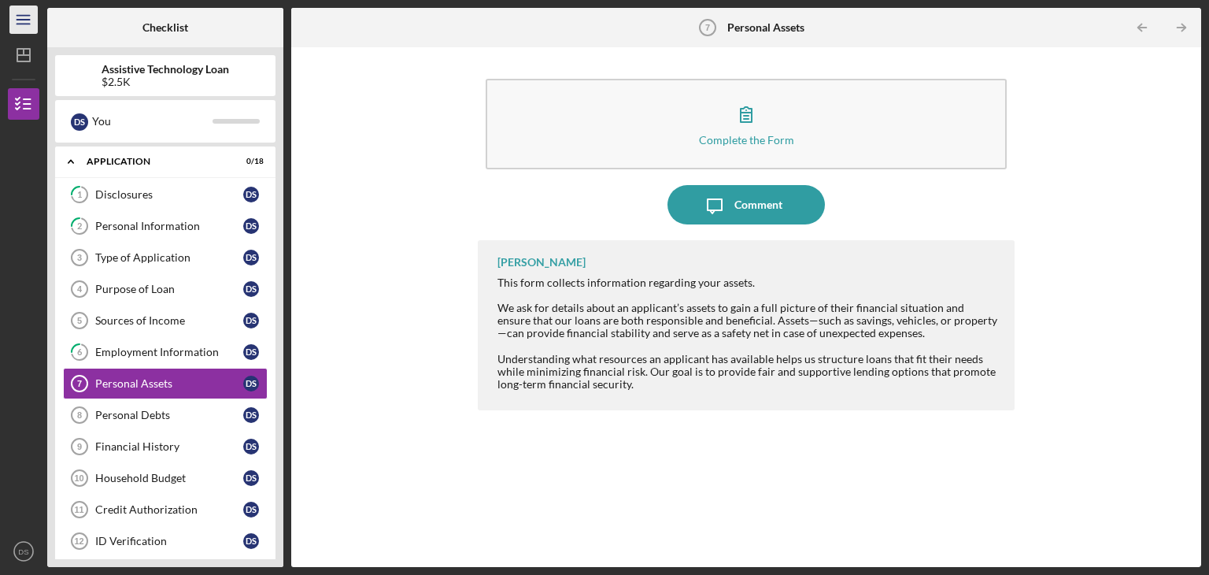
click at [19, 20] on icon "Icon/Menu" at bounding box center [23, 19] width 35 height 35
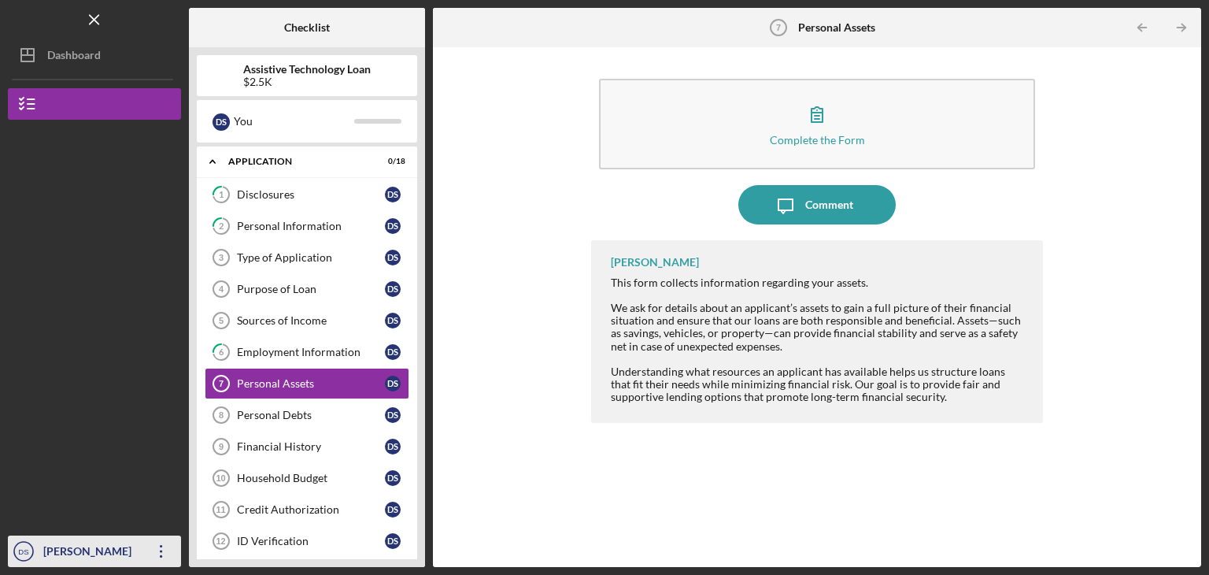
click at [159, 550] on icon "Icon/Overflow" at bounding box center [161, 550] width 39 height 39
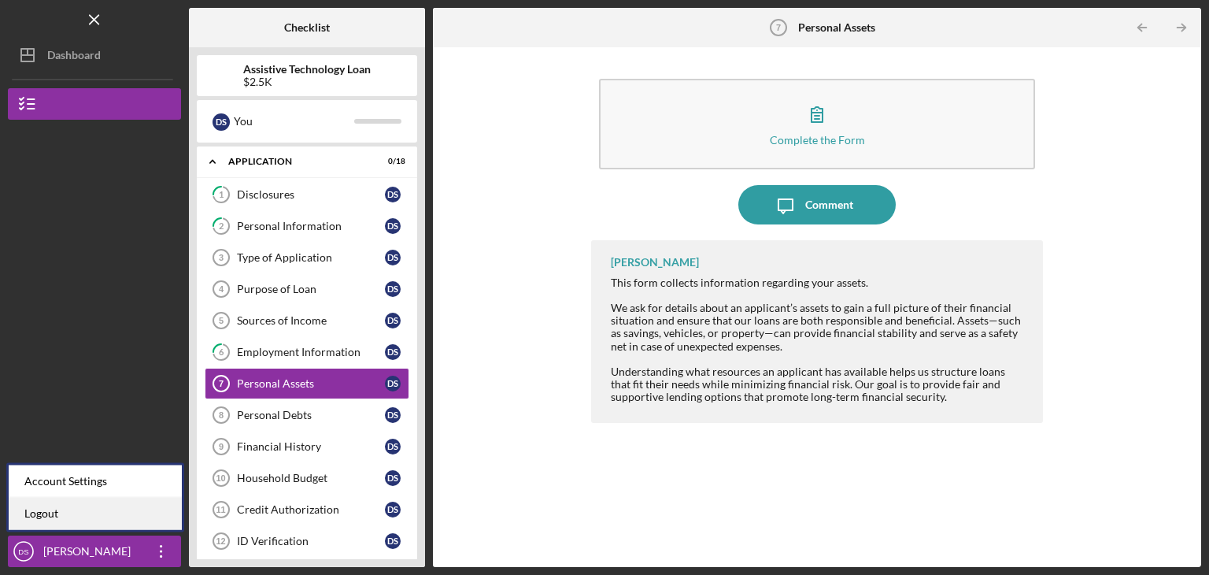
click at [40, 510] on link "Logout" at bounding box center [95, 514] width 173 height 32
